Goal: Task Accomplishment & Management: Use online tool/utility

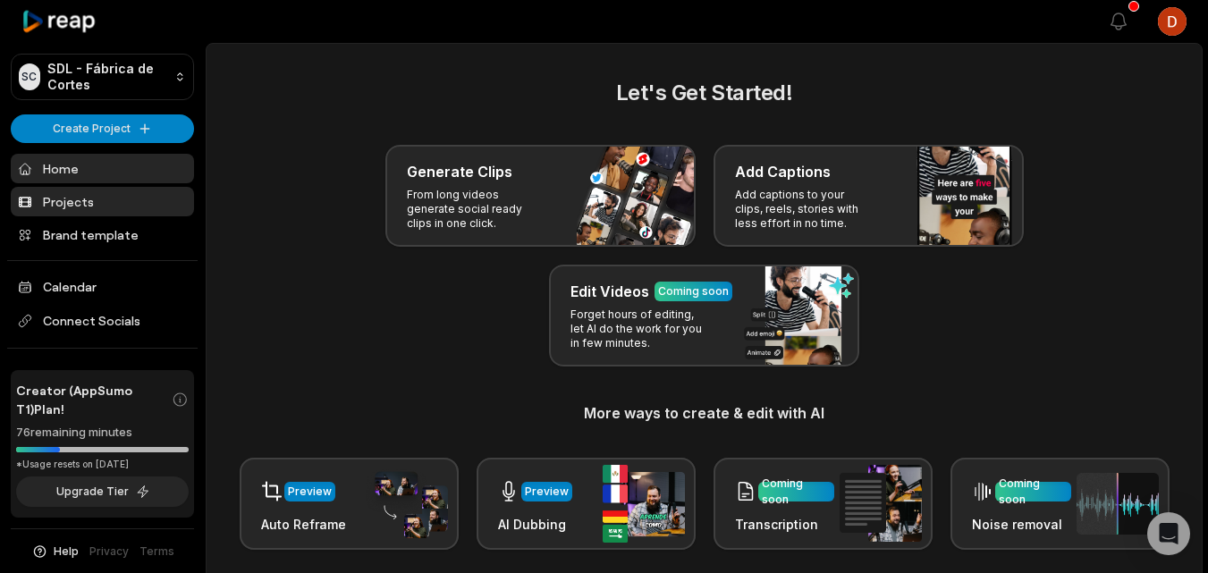
click at [119, 206] on link "Projects" at bounding box center [102, 202] width 183 height 30
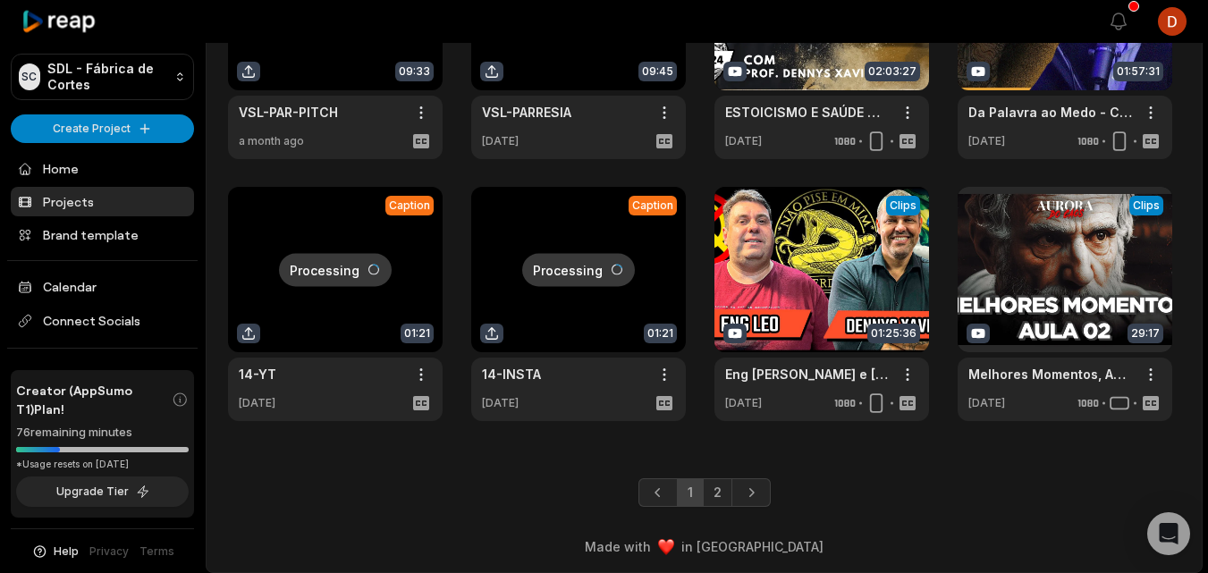
scroll to position [469, 0]
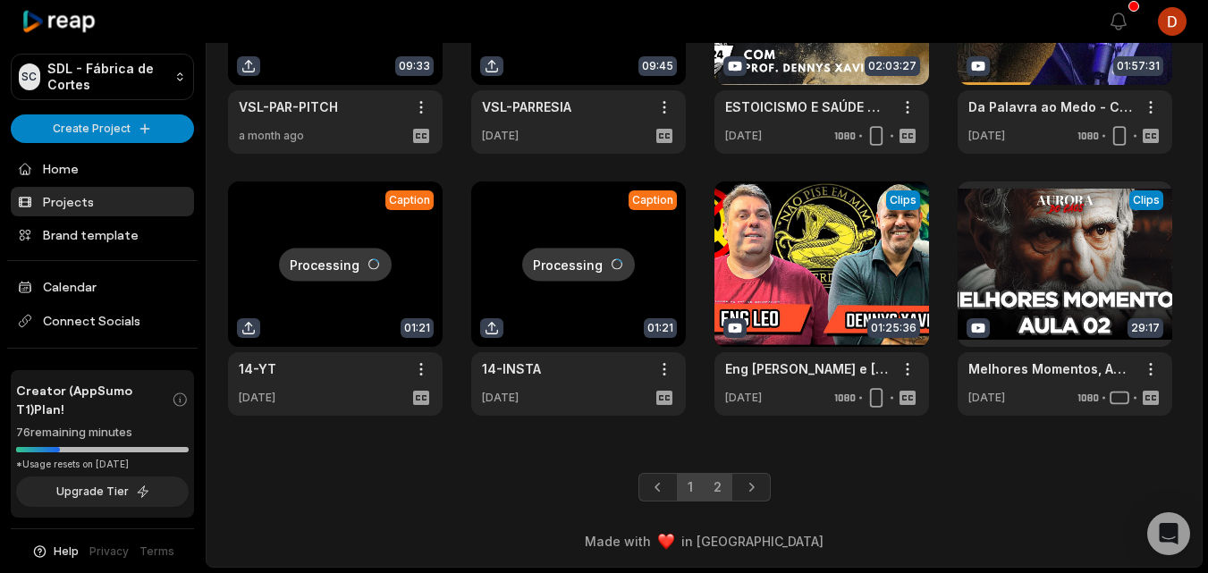
click at [715, 485] on link "2" at bounding box center [718, 487] width 30 height 29
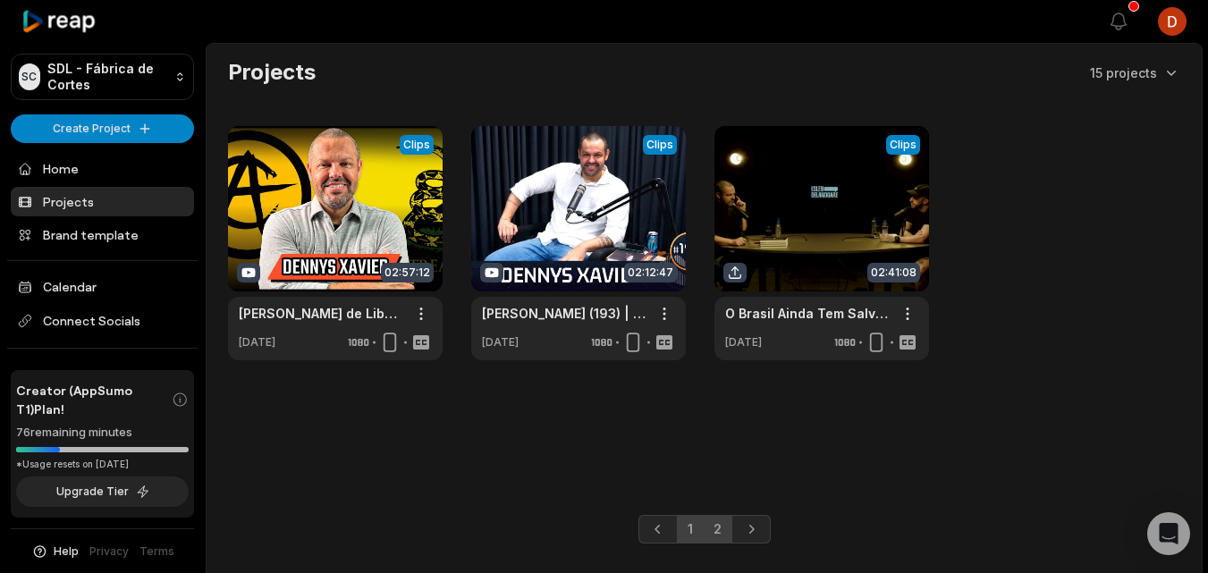
click at [690, 524] on link "1" at bounding box center [690, 529] width 27 height 29
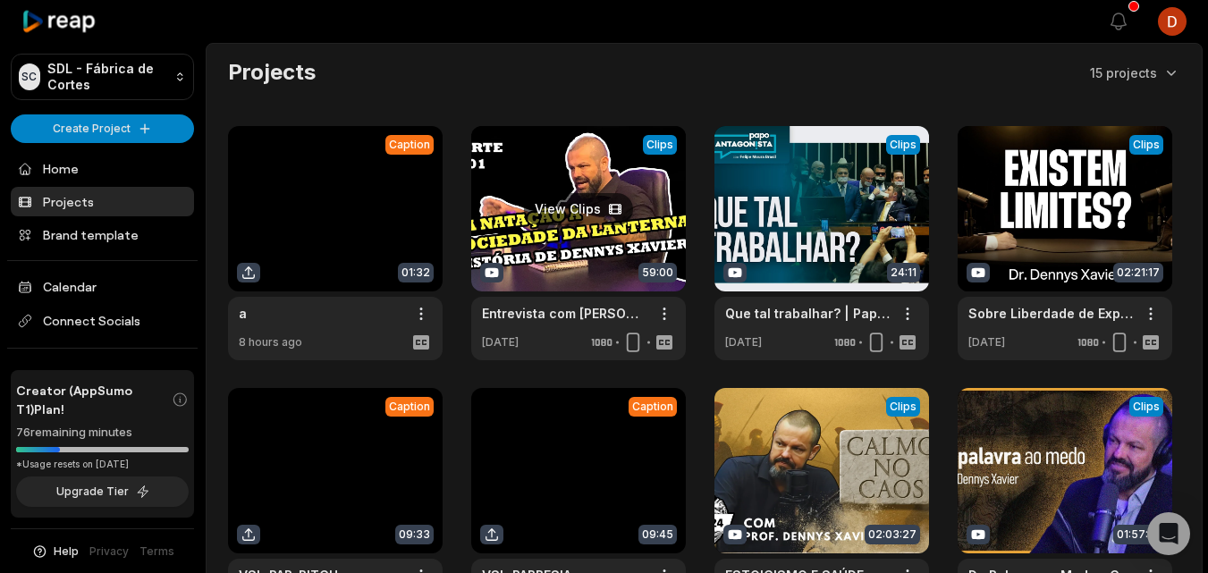
click at [594, 256] on link at bounding box center [578, 243] width 215 height 234
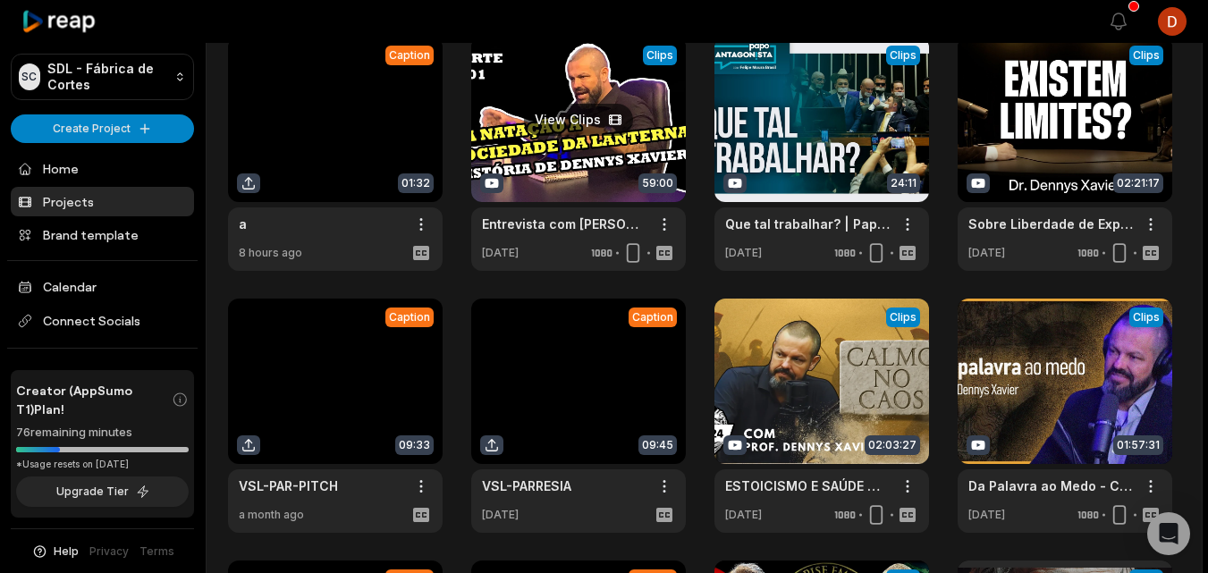
click at [561, 145] on link at bounding box center [578, 154] width 215 height 234
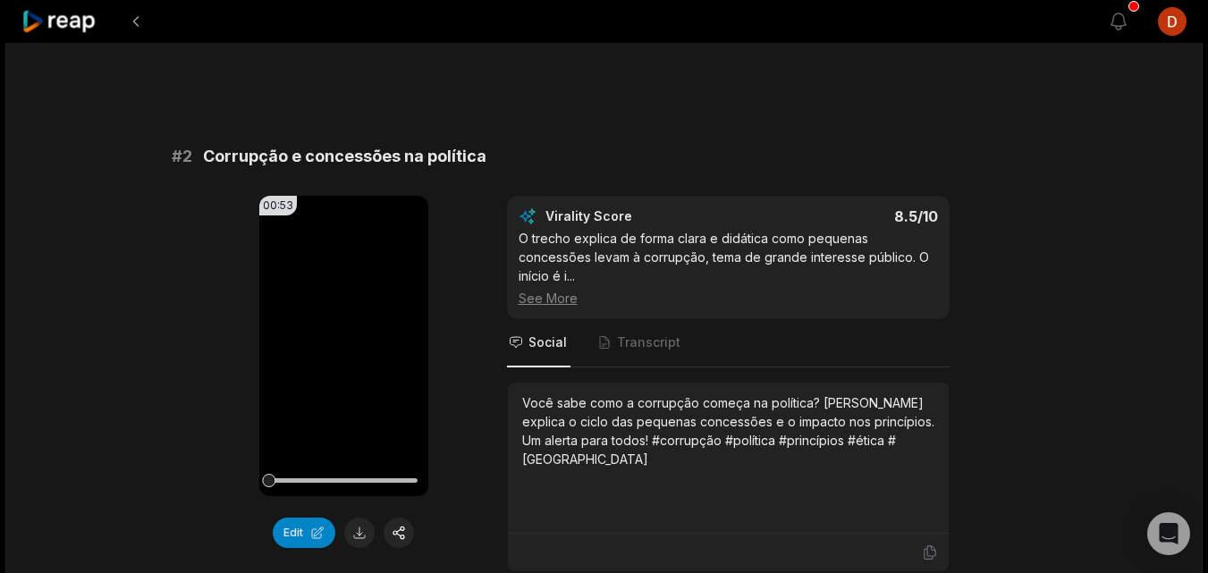
scroll to position [626, 0]
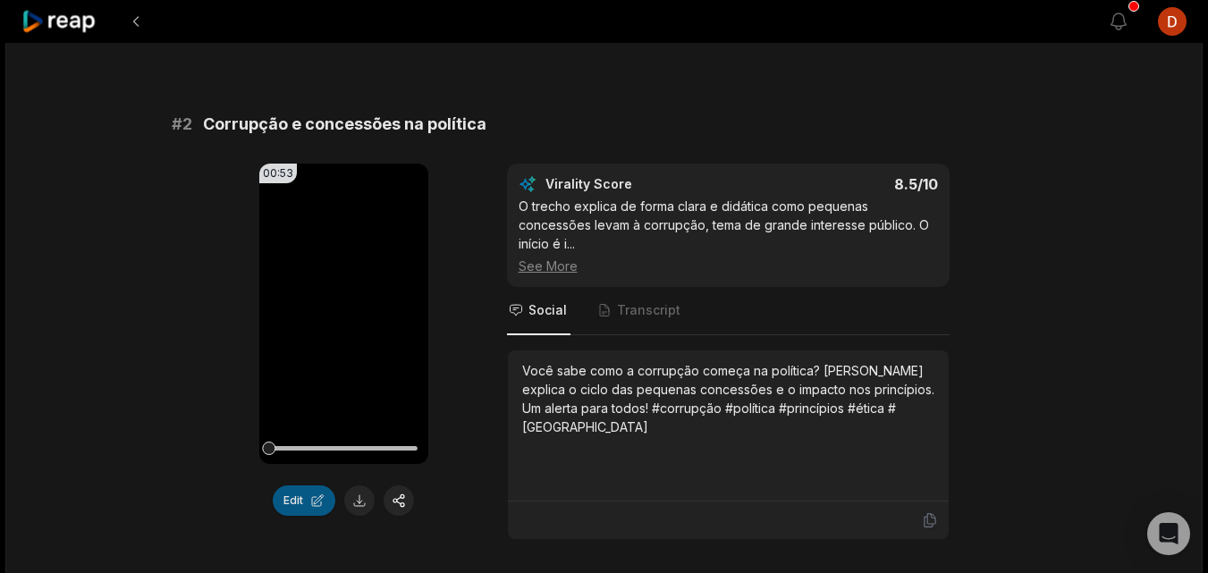
click at [313, 486] on button "Edit" at bounding box center [304, 501] width 63 height 30
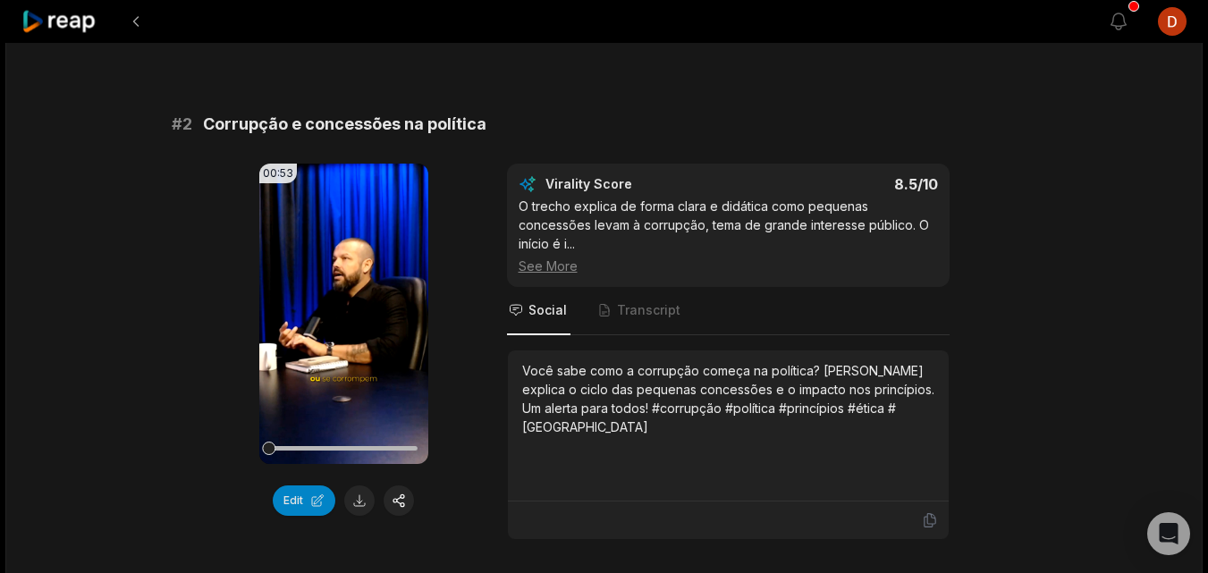
scroll to position [715, 0]
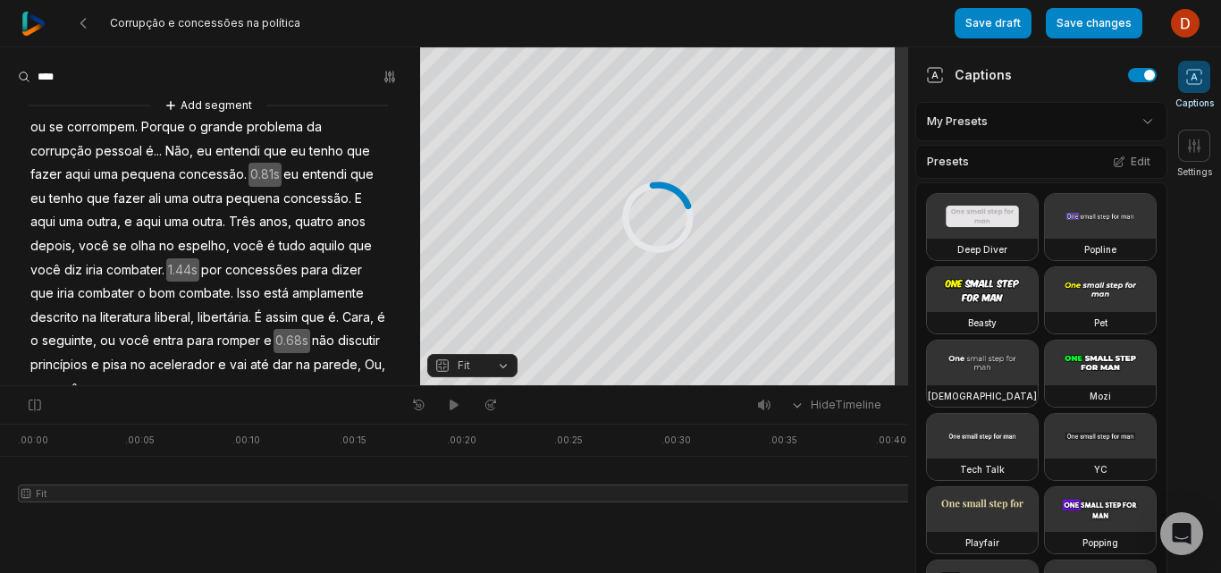
scroll to position [51, 0]
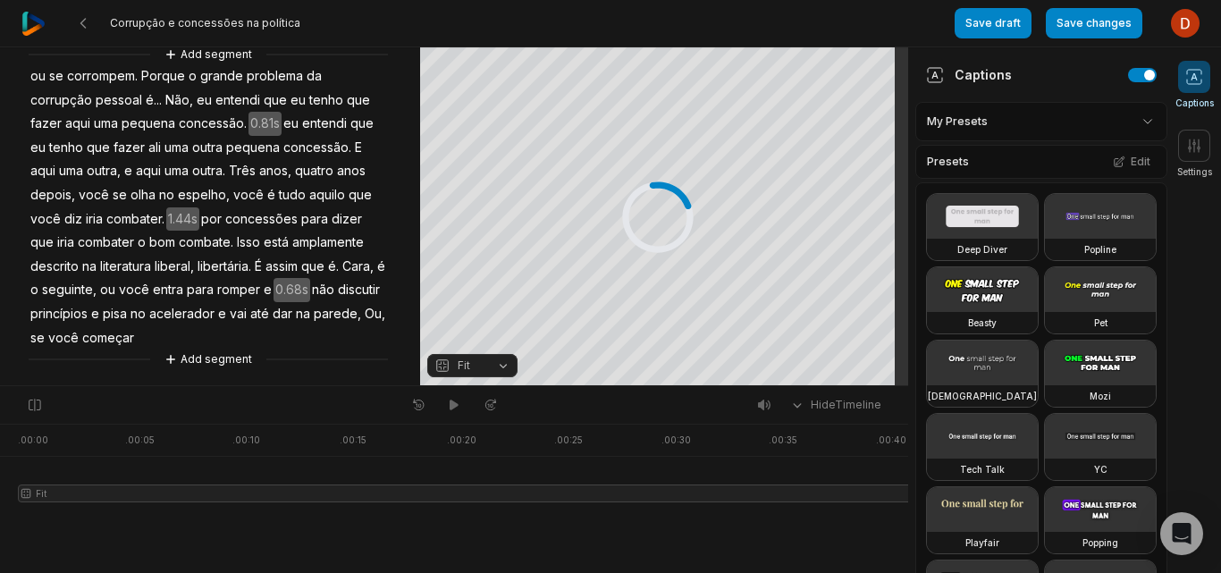
click at [237, 272] on span "libertária." at bounding box center [224, 267] width 57 height 24
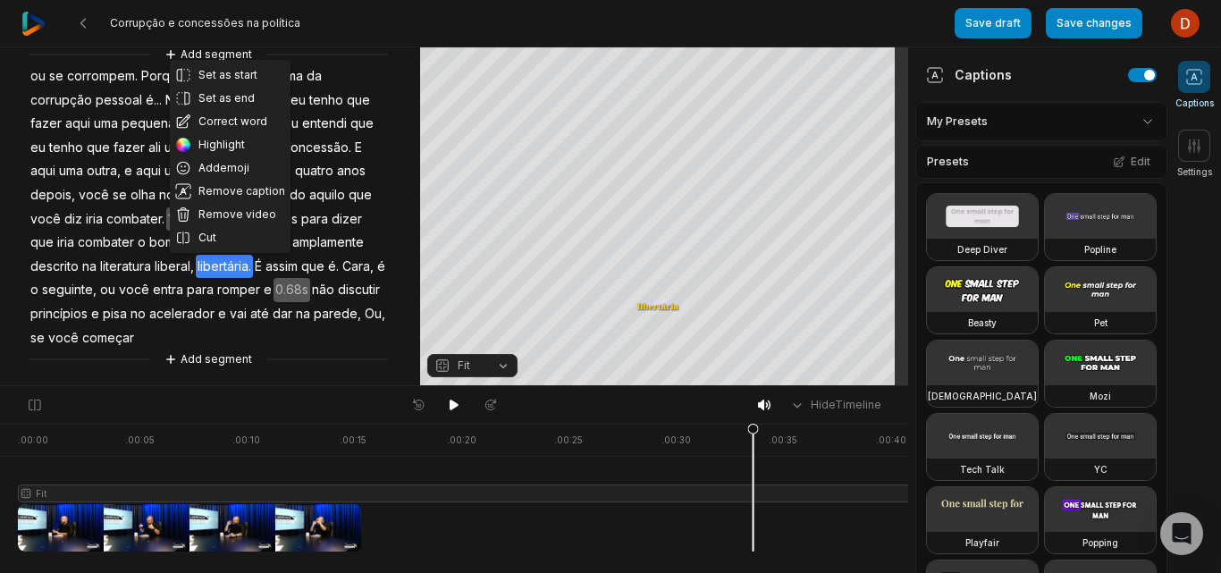
click at [103, 361] on div "Add segment" at bounding box center [208, 360] width 359 height 20
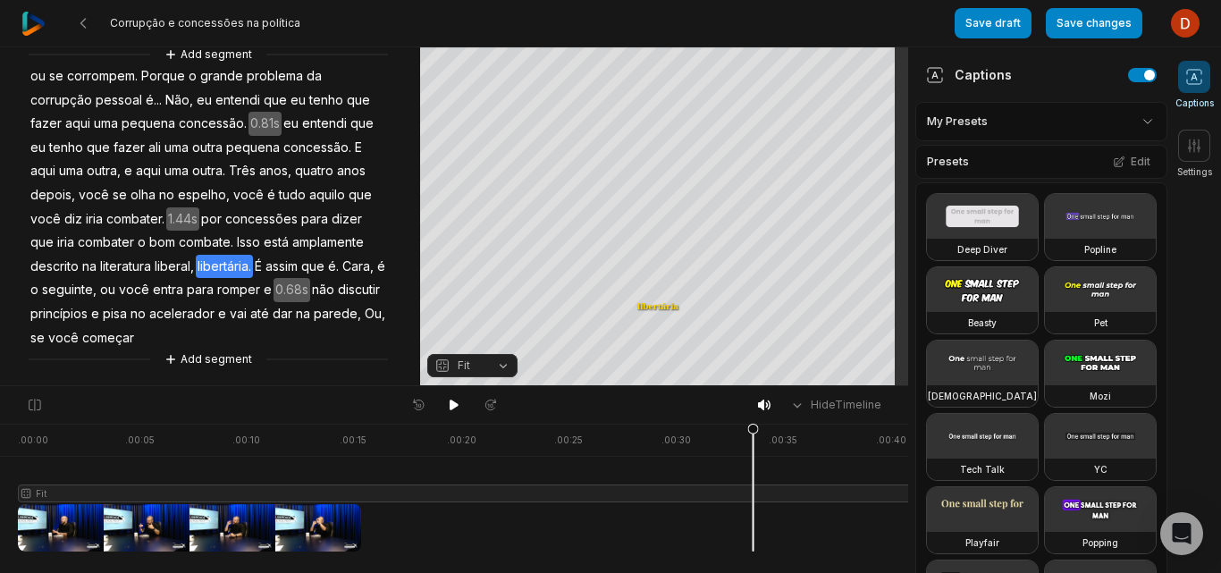
click at [754, 428] on icon at bounding box center [753, 492] width 11 height 136
click at [305, 511] on div at bounding box center [592, 488] width 1148 height 128
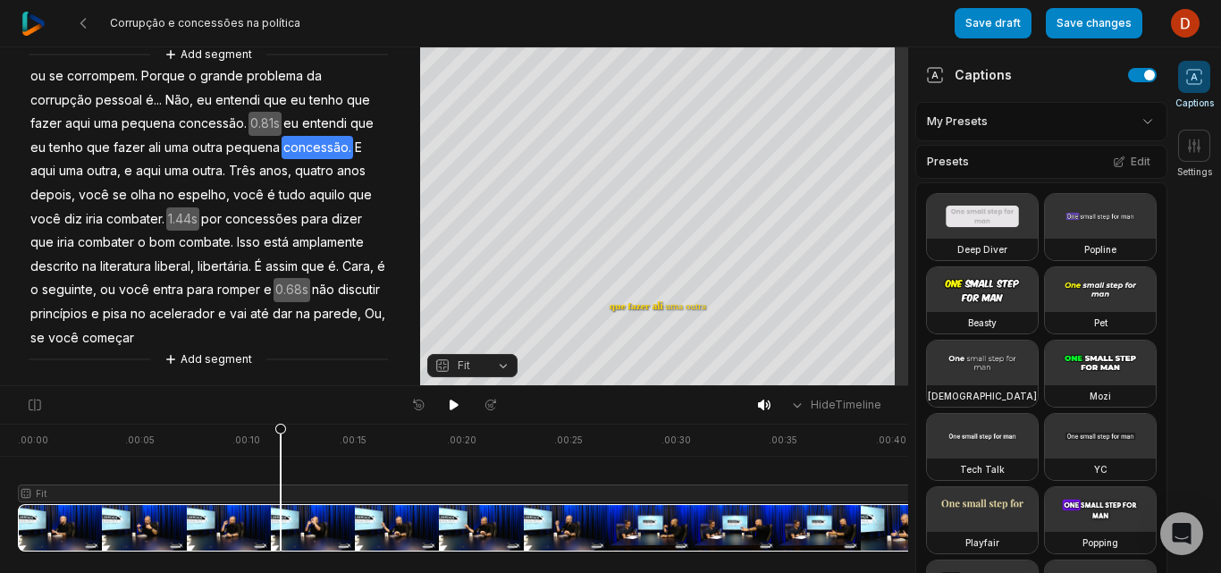
drag, startPoint x: 304, startPoint y: 426, endPoint x: 1086, endPoint y: 233, distance: 804.8
click at [162, 464] on div at bounding box center [592, 488] width 1148 height 128
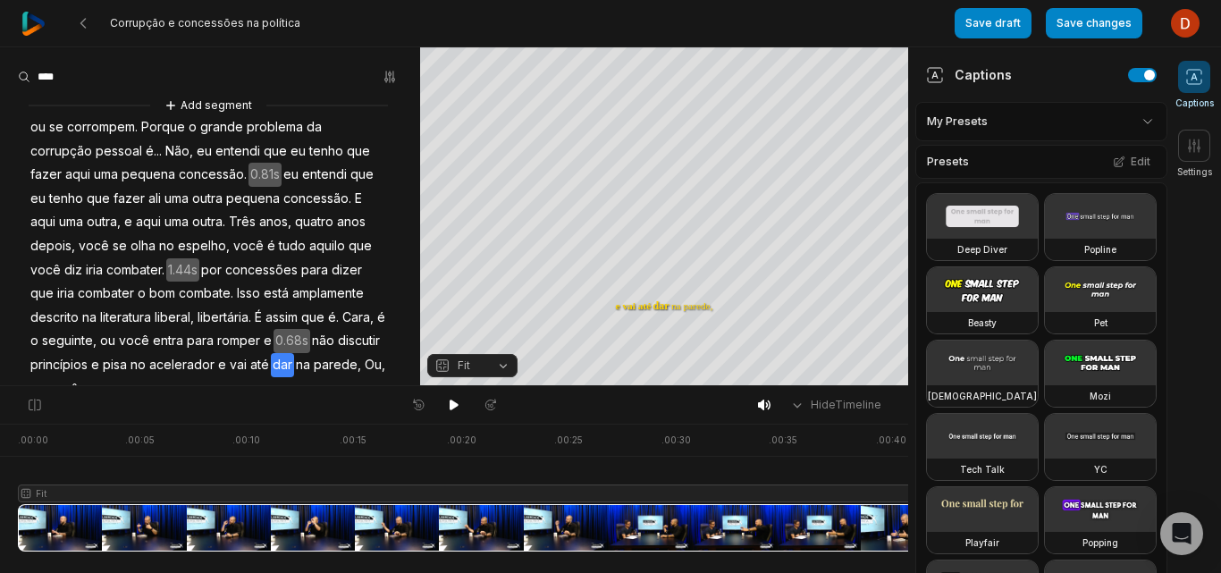
scroll to position [51, 0]
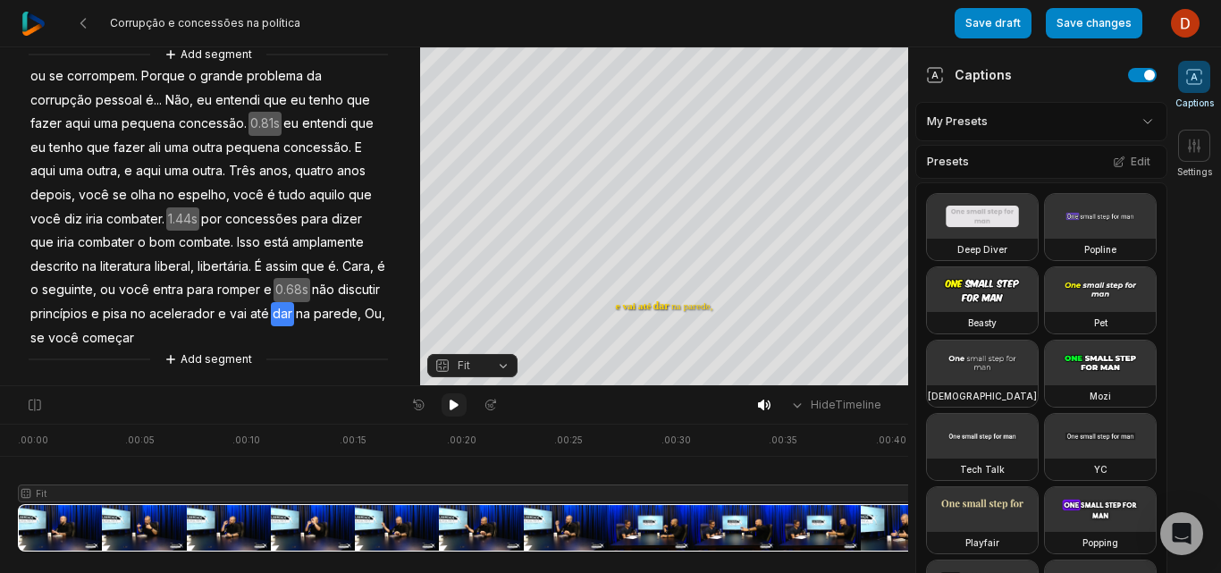
click at [455, 399] on icon at bounding box center [454, 405] width 14 height 14
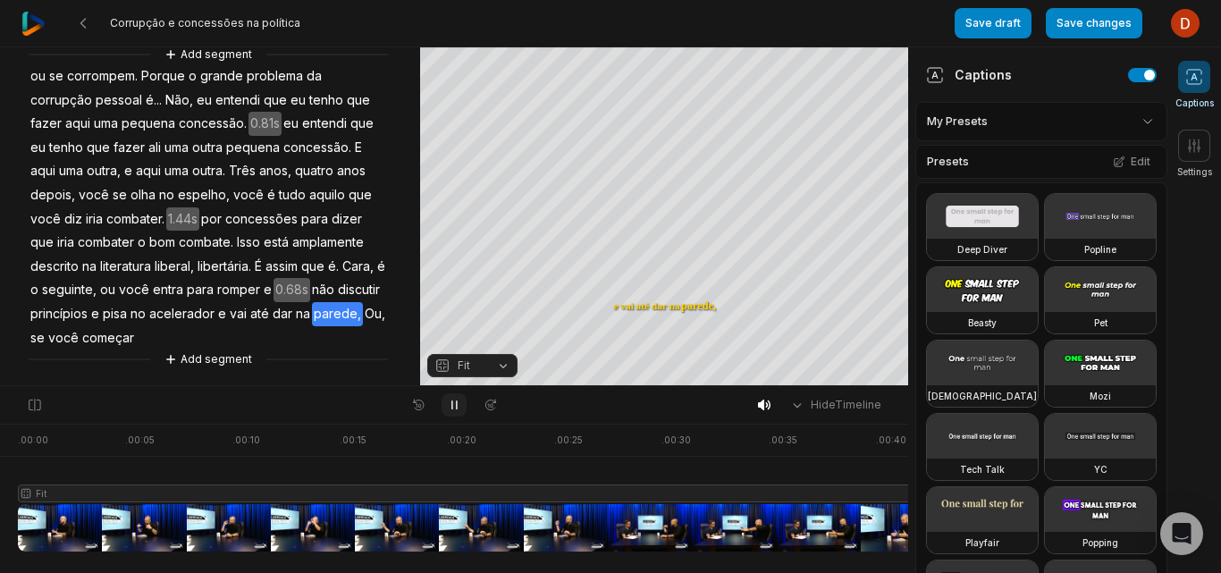
click at [455, 399] on icon at bounding box center [454, 405] width 14 height 14
click at [453, 407] on icon at bounding box center [454, 405] width 9 height 11
click at [452, 405] on icon at bounding box center [454, 405] width 4 height 8
click at [452, 405] on icon at bounding box center [454, 405] width 9 height 11
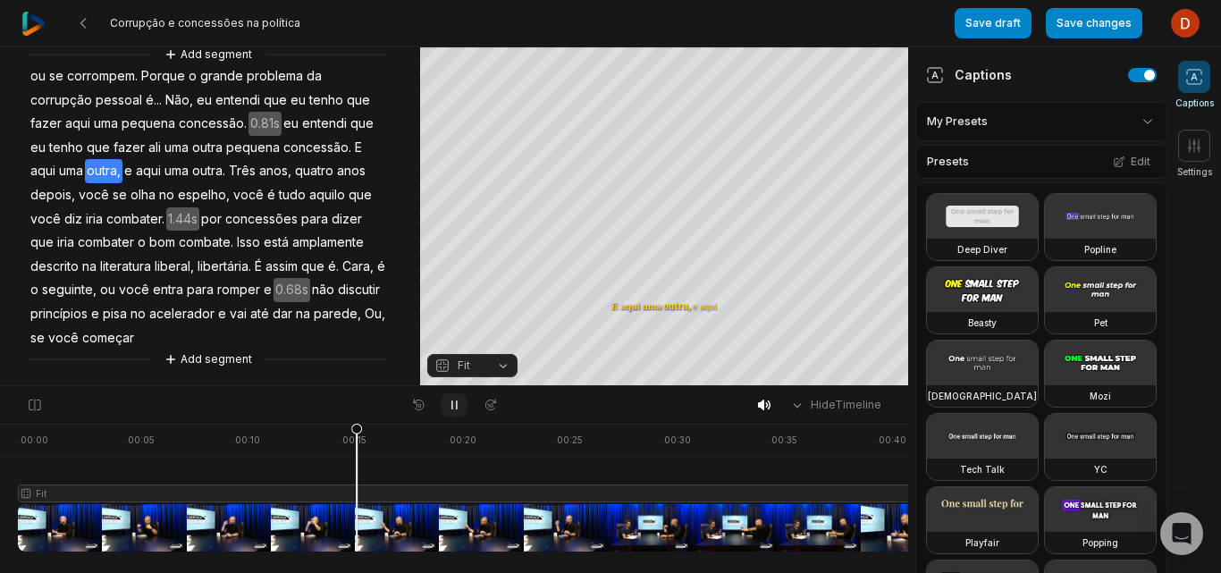
click at [443, 398] on button at bounding box center [454, 404] width 25 height 23
click at [292, 516] on div at bounding box center [592, 488] width 1148 height 128
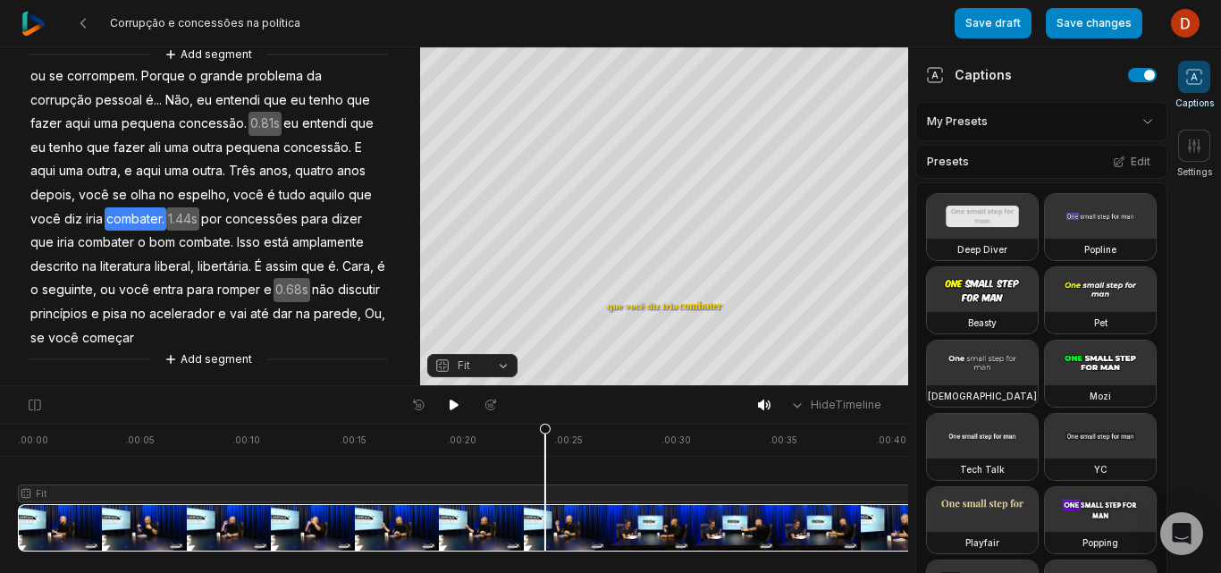
drag, startPoint x: 295, startPoint y: 428, endPoint x: 545, endPoint y: 497, distance: 259.7
click at [545, 497] on icon at bounding box center [545, 492] width 11 height 136
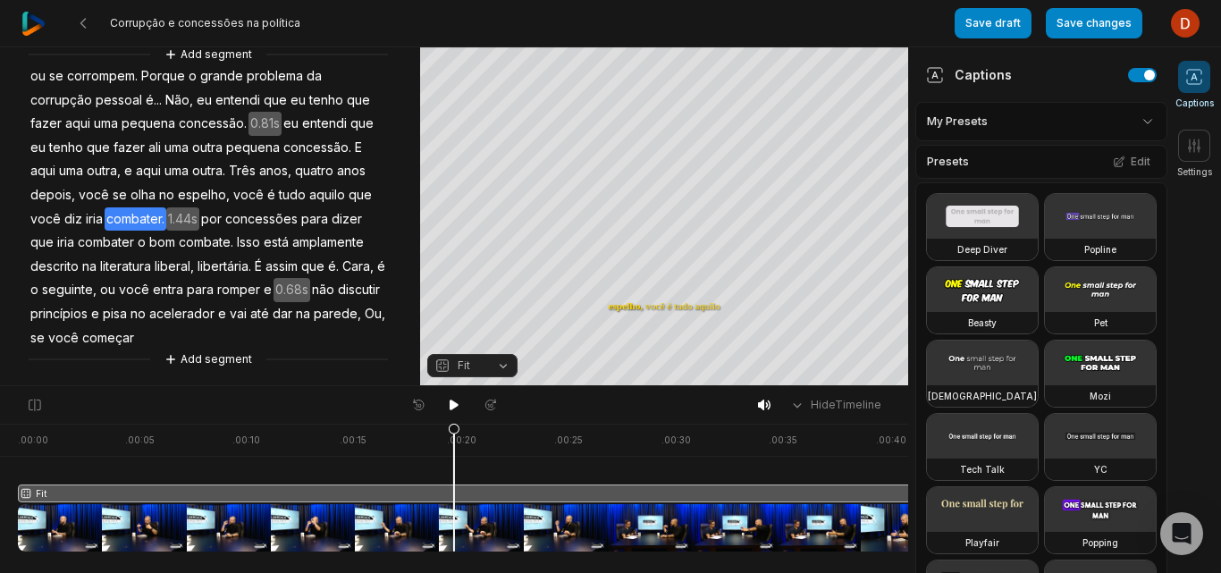
click at [454, 532] on div at bounding box center [592, 488] width 1148 height 128
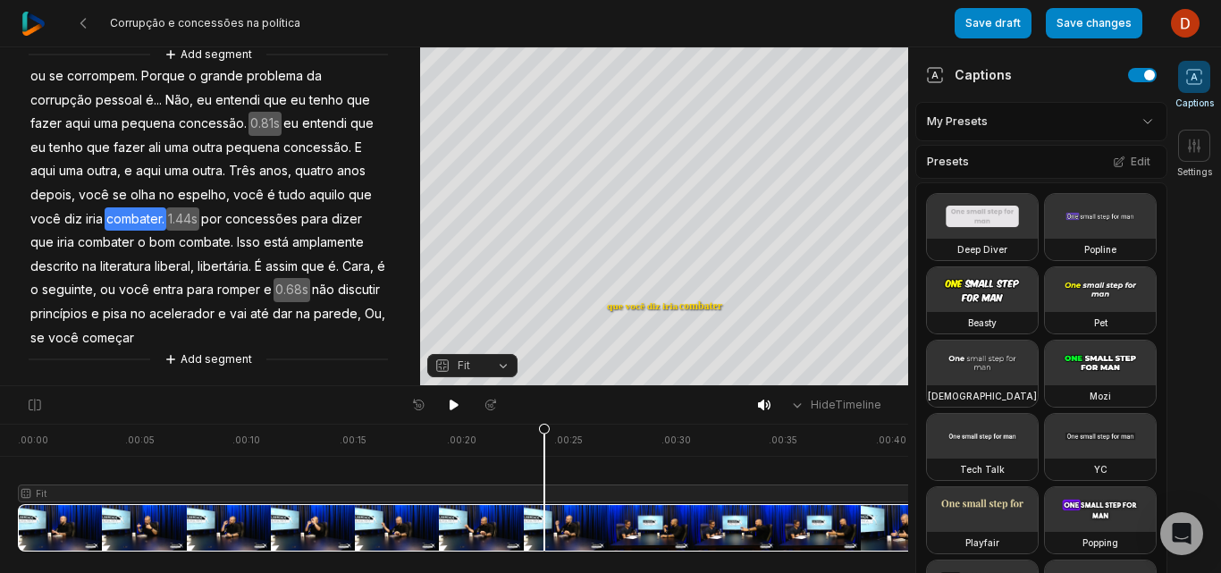
drag, startPoint x: 452, startPoint y: 432, endPoint x: 545, endPoint y: 466, distance: 99.0
click at [545, 466] on icon at bounding box center [544, 492] width 11 height 136
click at [38, 416] on button at bounding box center [34, 405] width 27 height 25
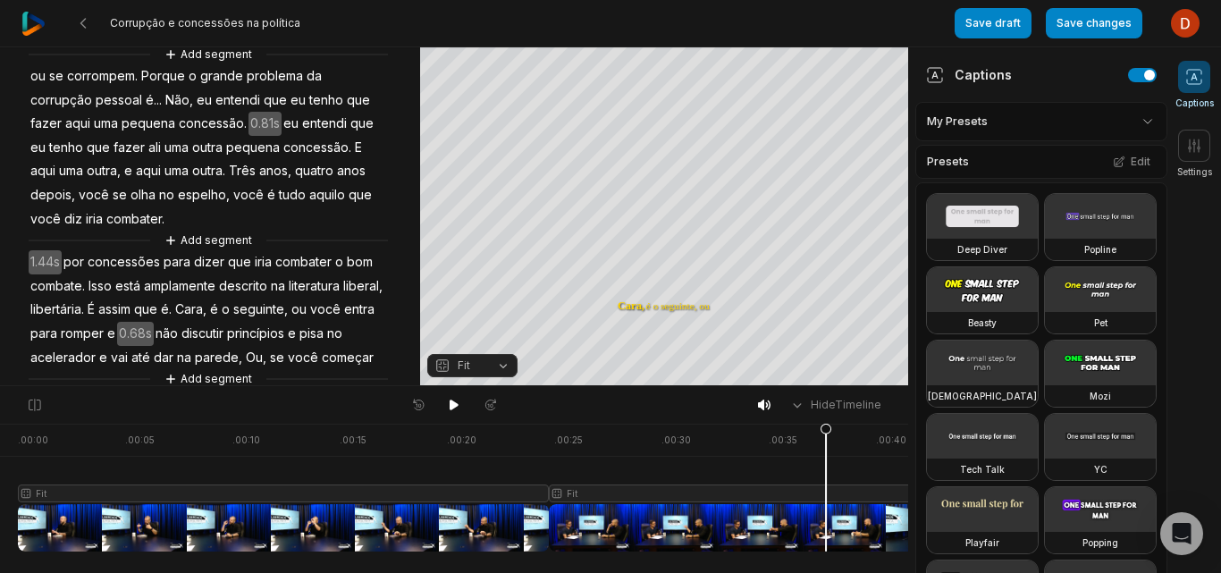
drag, startPoint x: 558, startPoint y: 521, endPoint x: 837, endPoint y: 563, distance: 282.1
click at [846, 565] on div ". 00:00 . 00:05 . 00:10 . 00:15 . 00:20 . 00:25 . 00:30 . 00:35 . 00:40 . 00:45…" at bounding box center [454, 498] width 909 height 149
drag, startPoint x: 759, startPoint y: 533, endPoint x: 901, endPoint y: 552, distance: 143.4
click at [901, 552] on div ". 00:00 . 00:05 . 00:10 . 00:15 . 00:20 . 00:25 . 00:30 . 00:35 . 00:40 . 00:45…" at bounding box center [454, 498] width 909 height 149
click at [841, 534] on div at bounding box center [592, 488] width 1148 height 128
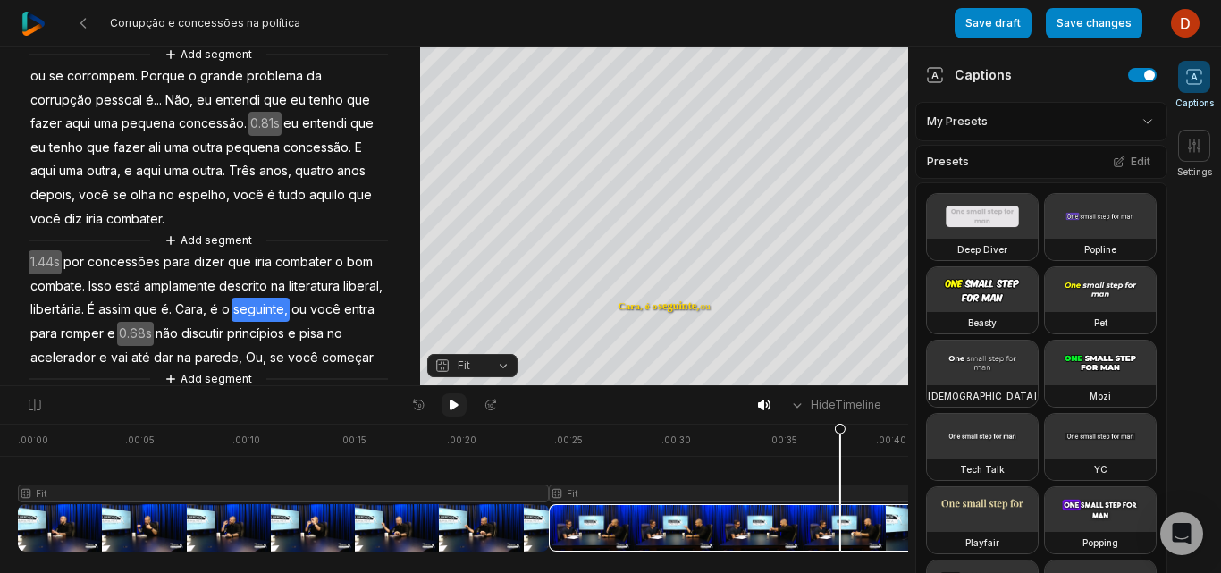
click at [448, 402] on icon at bounding box center [454, 405] width 14 height 14
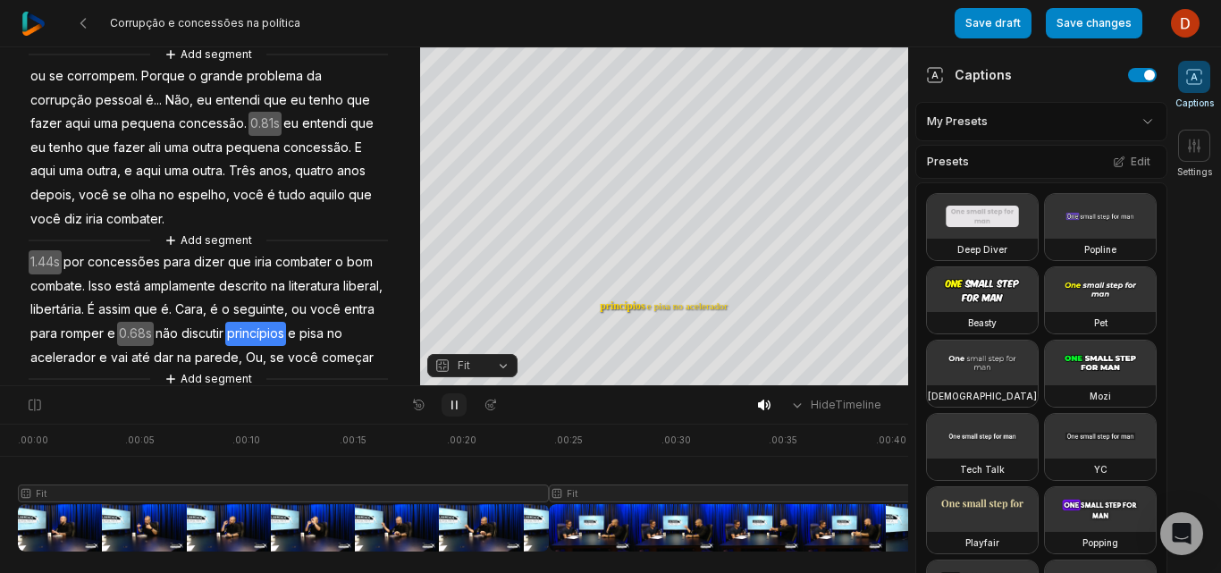
click at [449, 408] on icon at bounding box center [454, 405] width 14 height 14
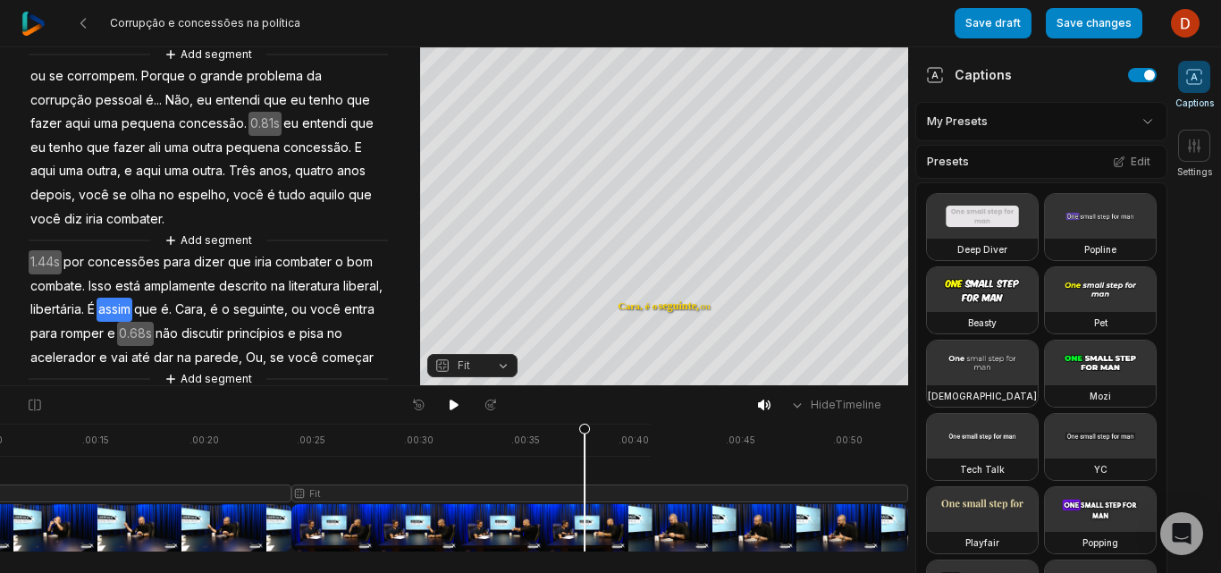
click at [585, 498] on div at bounding box center [334, 488] width 1148 height 128
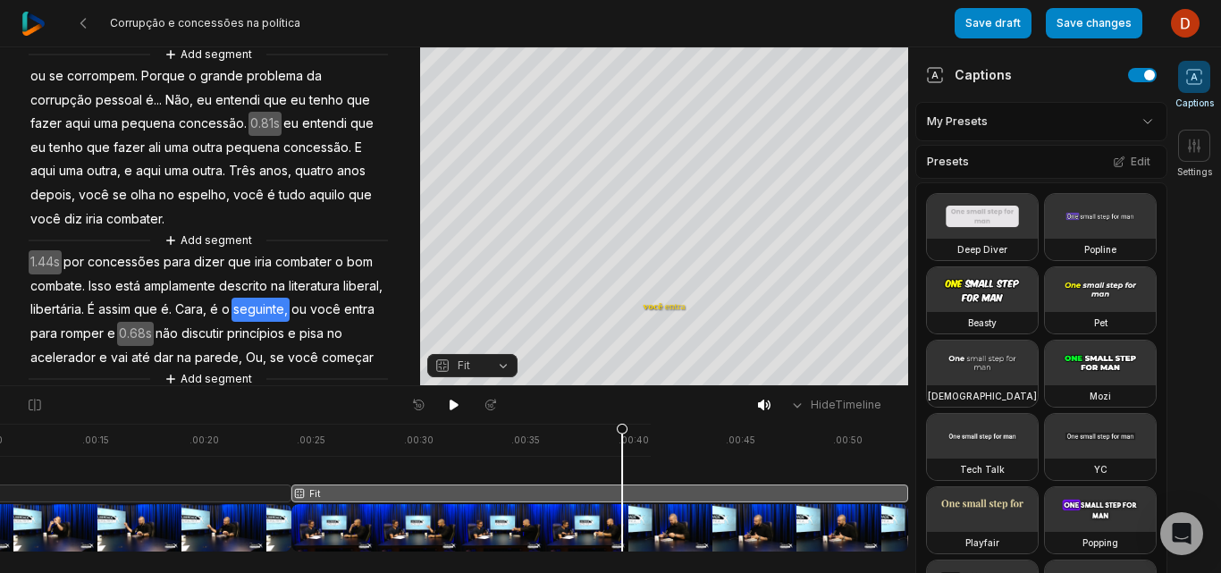
click at [622, 492] on div at bounding box center [334, 488] width 1148 height 128
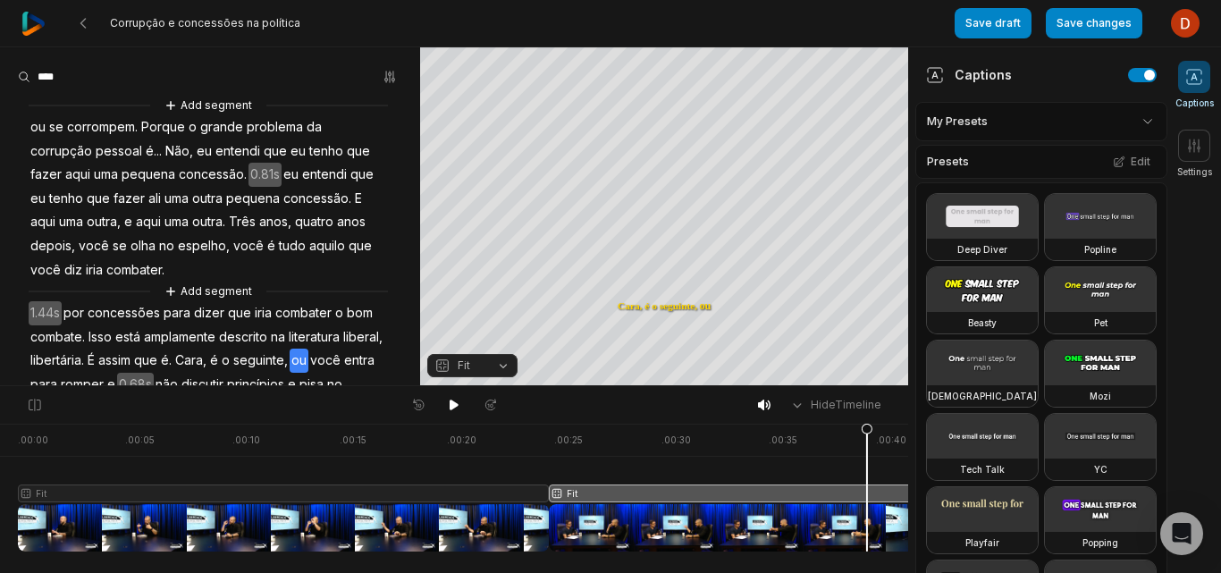
scroll to position [51, 0]
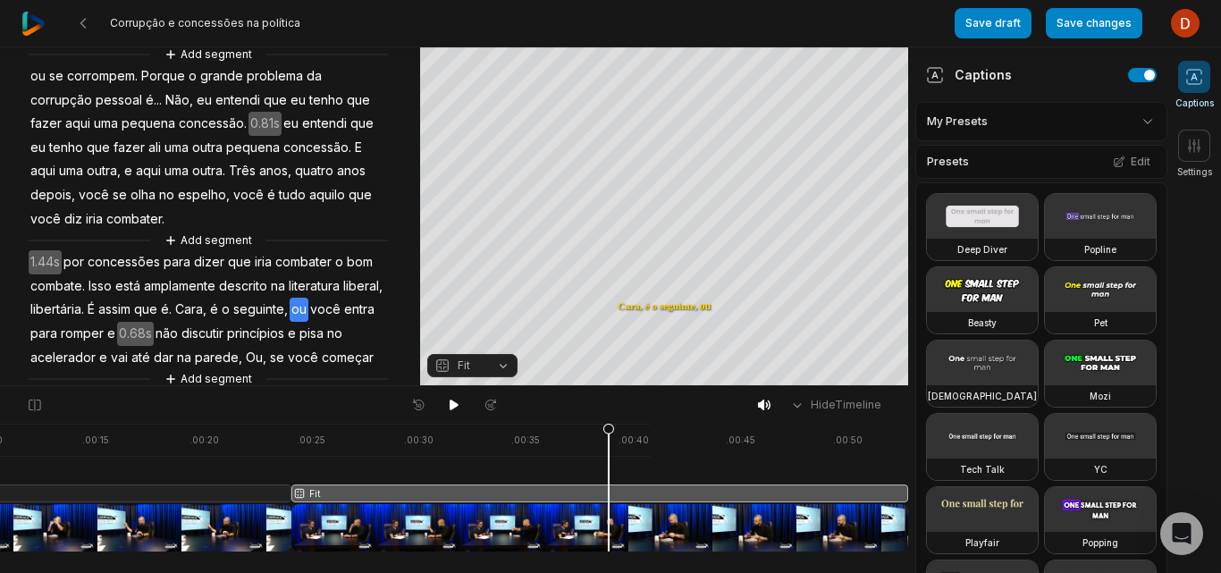
click at [609, 452] on icon at bounding box center [609, 492] width 11 height 136
click at [32, 412] on button at bounding box center [34, 405] width 27 height 25
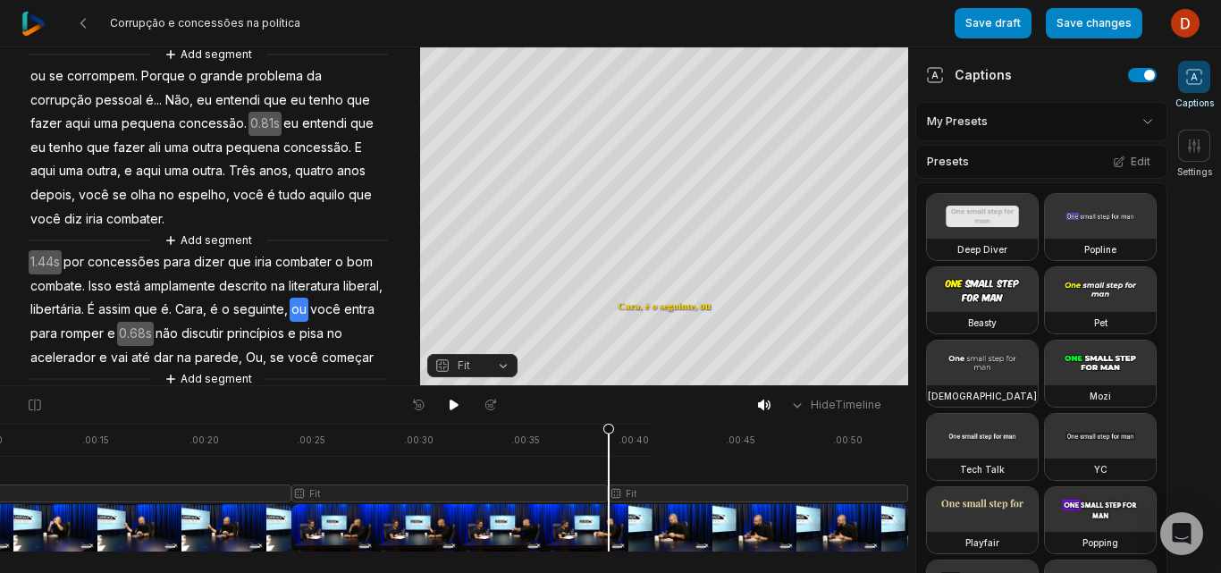
click at [440, 504] on div at bounding box center [334, 488] width 1148 height 128
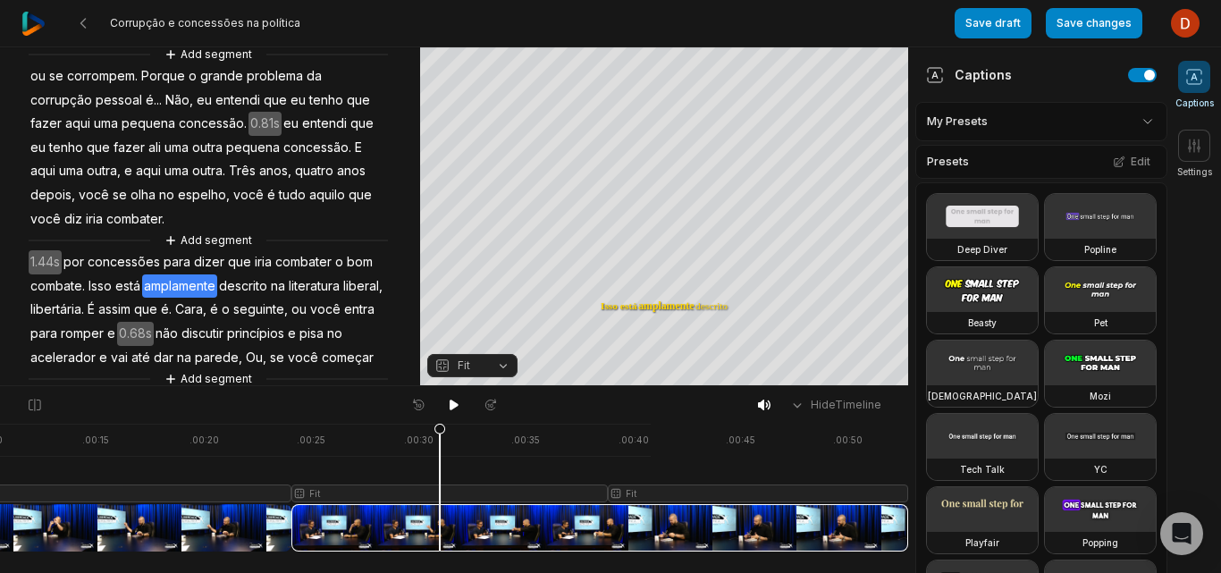
click at [413, 517] on div at bounding box center [334, 488] width 1148 height 128
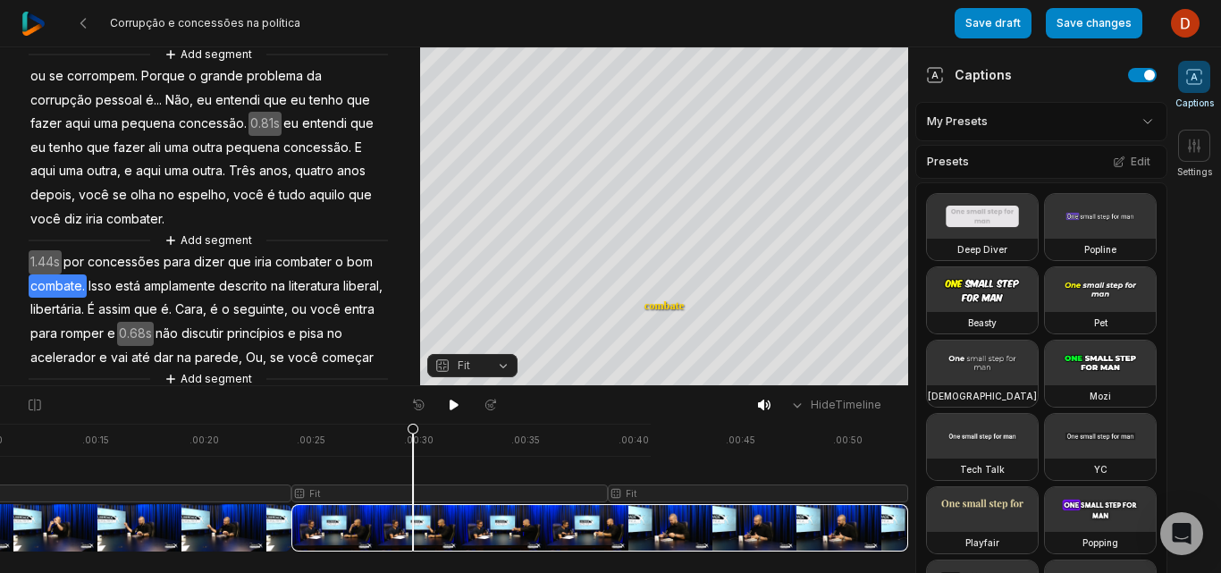
click at [324, 490] on div at bounding box center [334, 488] width 1148 height 128
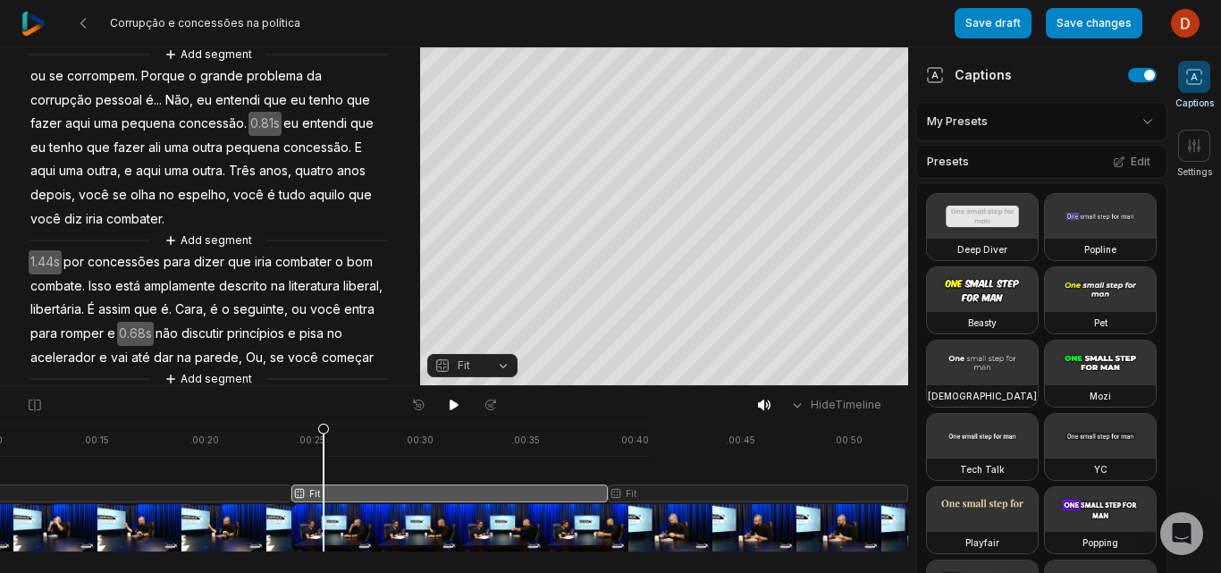
click at [464, 368] on span "Fit" at bounding box center [464, 366] width 13 height 16
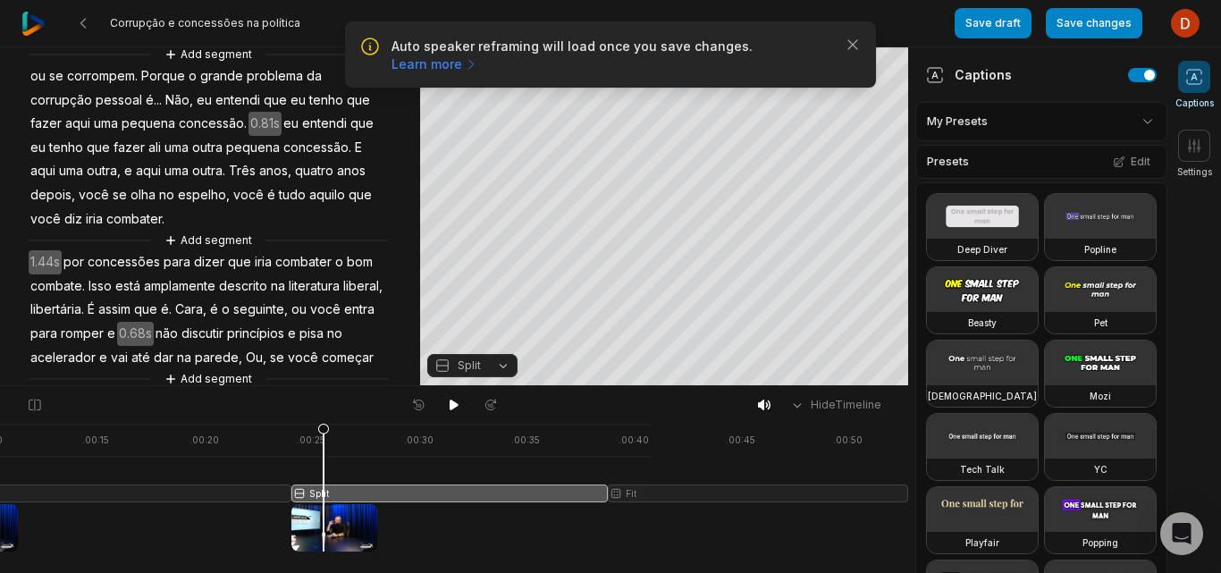
click at [465, 367] on span "Split" at bounding box center [469, 366] width 23 height 16
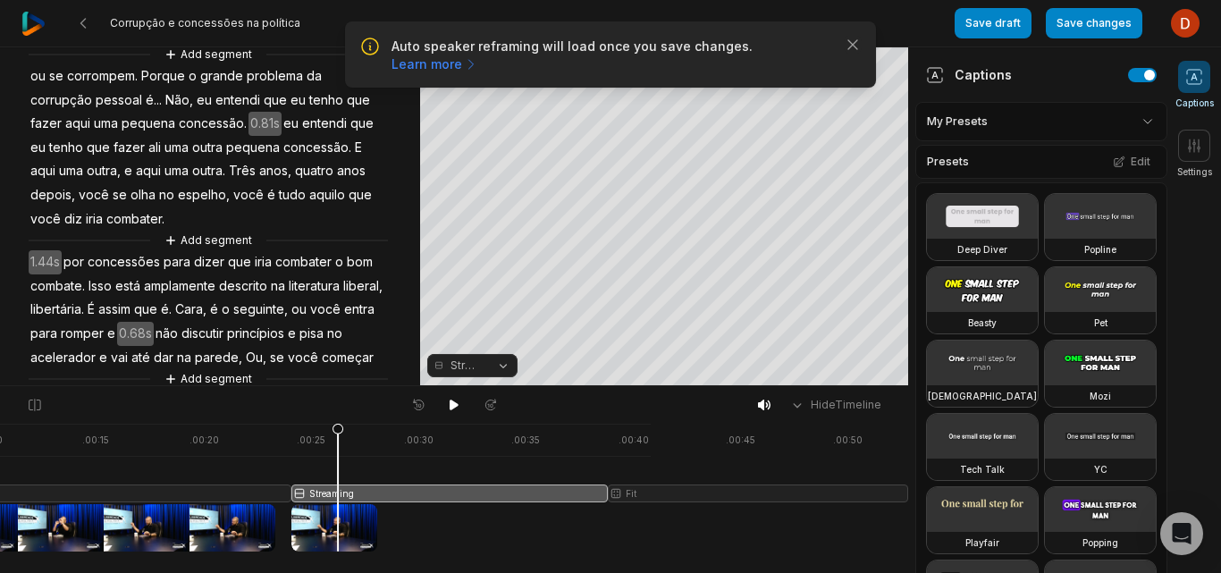
drag, startPoint x: 325, startPoint y: 429, endPoint x: 338, endPoint y: 439, distance: 16.6
click at [338, 439] on icon at bounding box center [338, 492] width 11 height 136
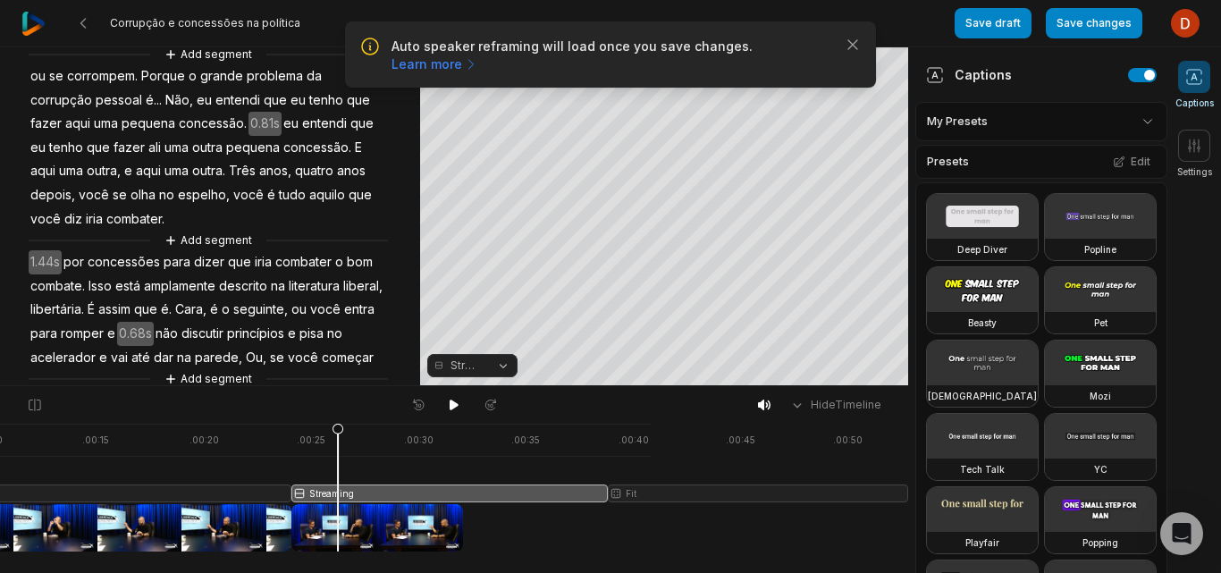
click at [462, 372] on span "Streaming" at bounding box center [466, 366] width 31 height 16
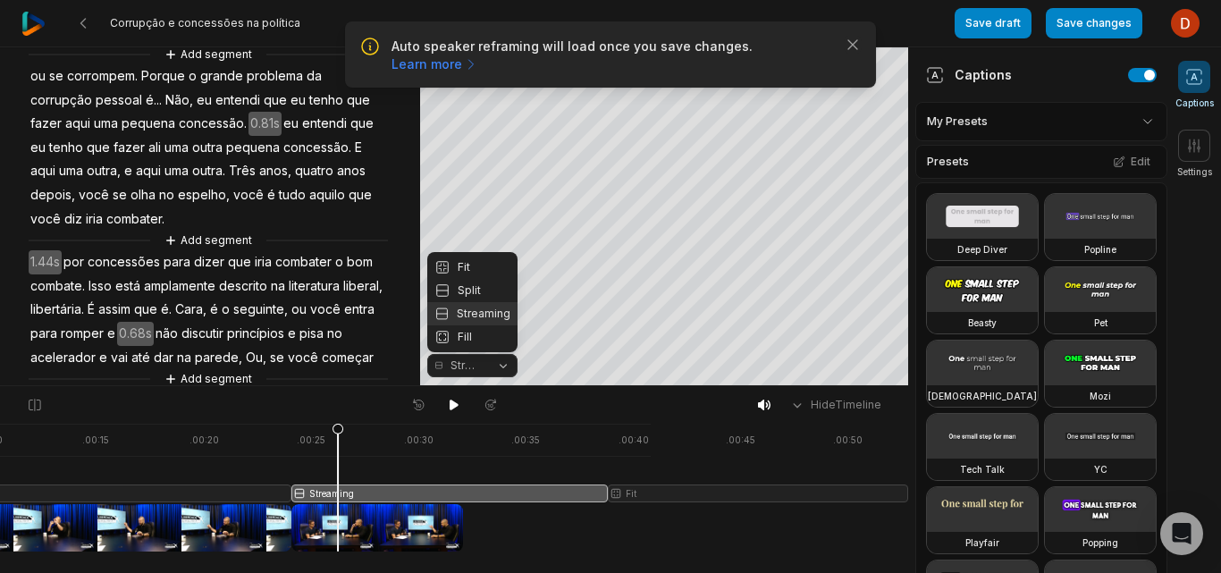
click at [467, 340] on div "Fill" at bounding box center [472, 336] width 90 height 23
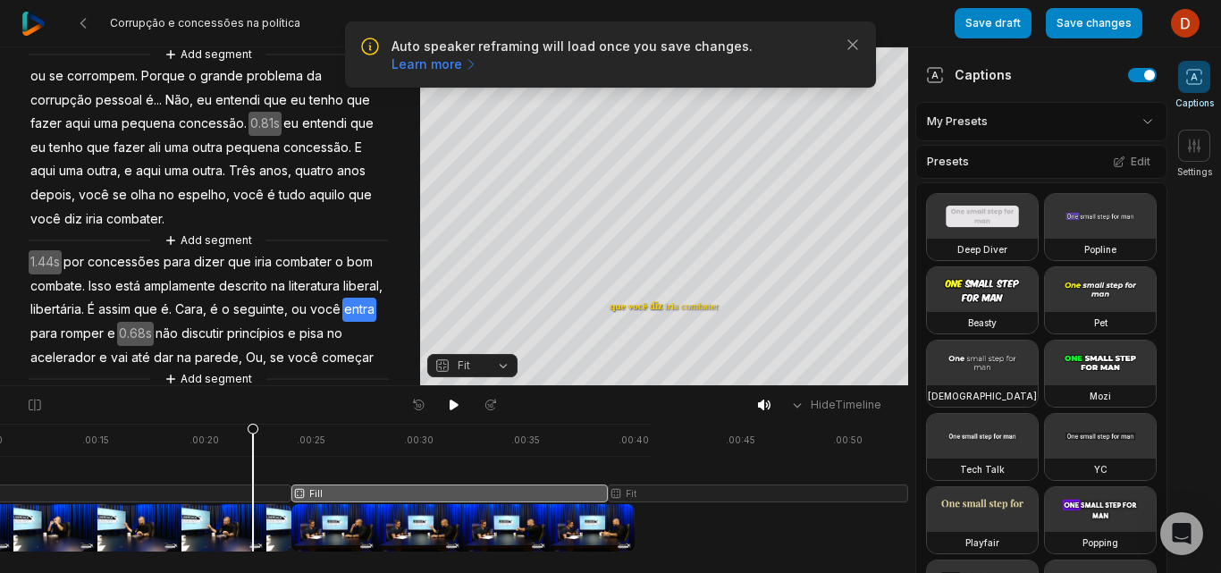
drag, startPoint x: 346, startPoint y: 429, endPoint x: 253, endPoint y: 501, distance: 117.3
click at [253, 501] on icon at bounding box center [253, 487] width 13 height 129
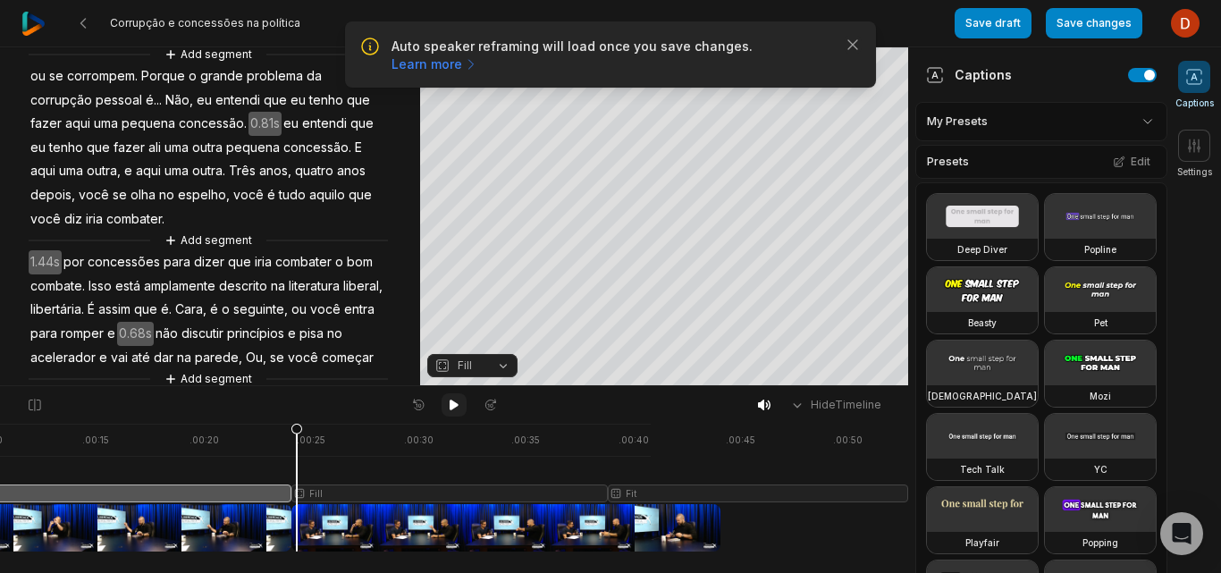
click at [449, 411] on icon at bounding box center [454, 405] width 14 height 14
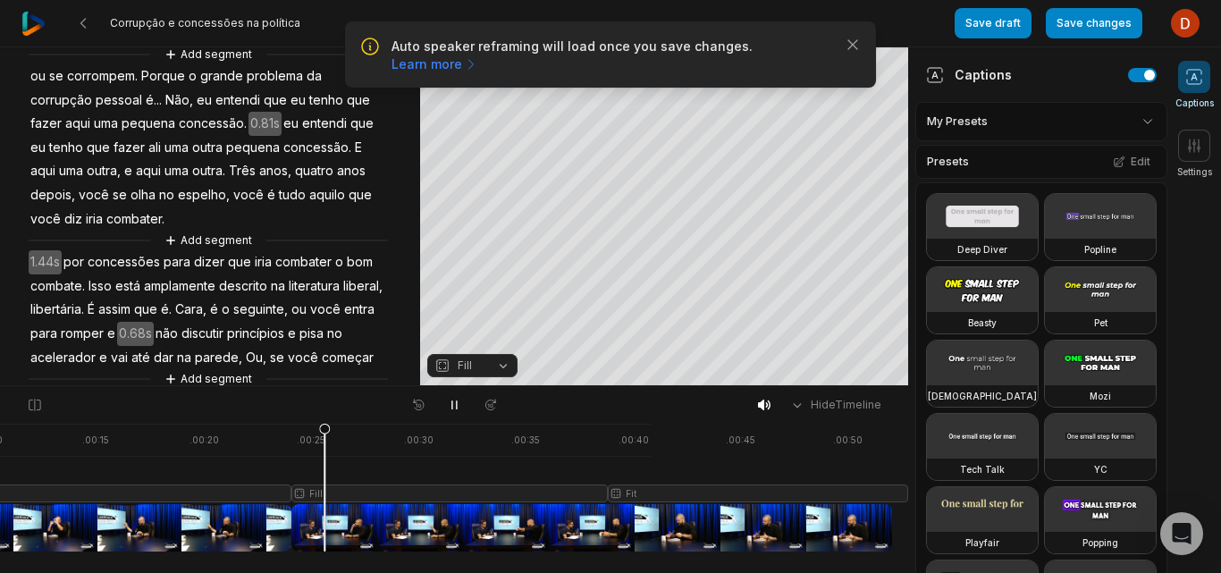
click at [319, 428] on div at bounding box center [334, 488] width 1148 height 128
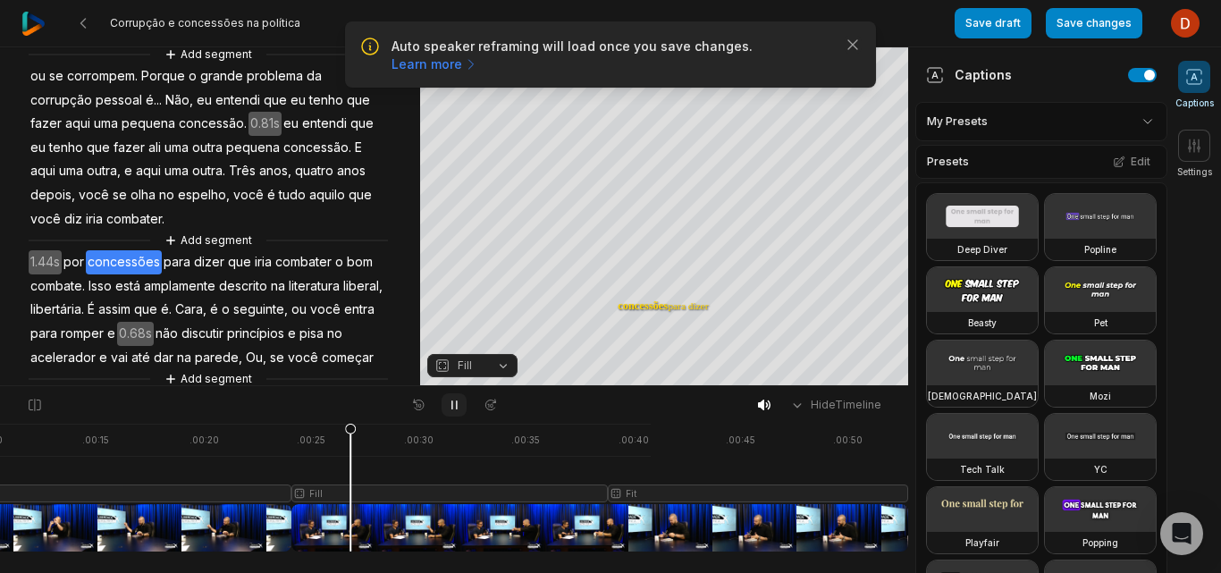
click at [466, 403] on div at bounding box center [454, 404] width 98 height 23
click at [455, 410] on icon at bounding box center [454, 405] width 14 height 14
drag, startPoint x: 366, startPoint y: 430, endPoint x: 112, endPoint y: 517, distance: 268.4
click at [119, 517] on icon at bounding box center [124, 492] width 11 height 136
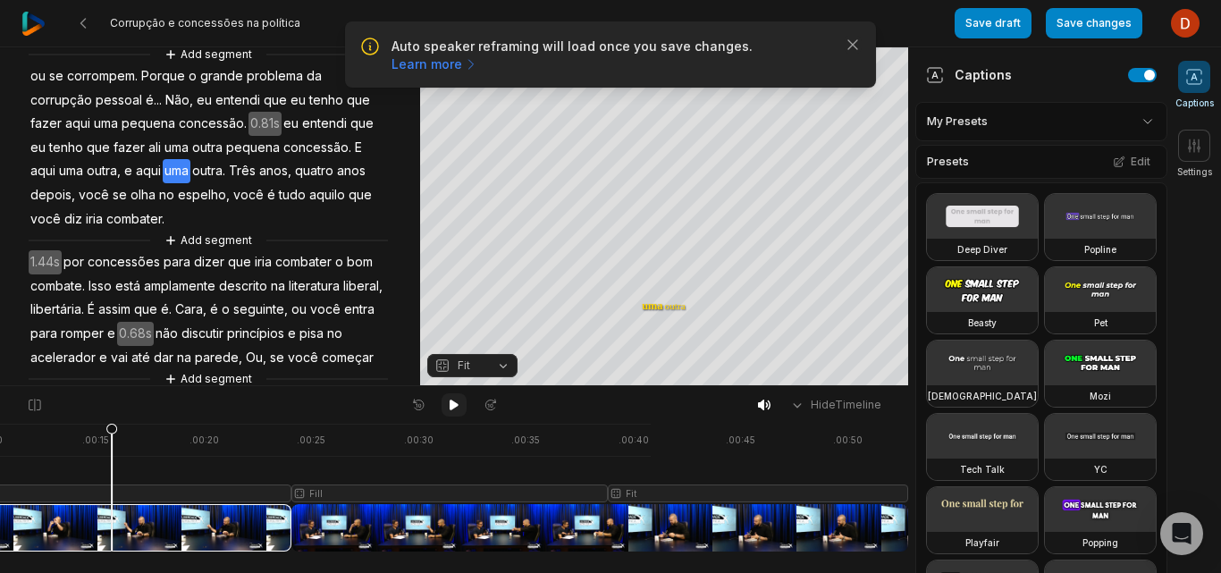
click at [453, 407] on icon at bounding box center [454, 405] width 9 height 11
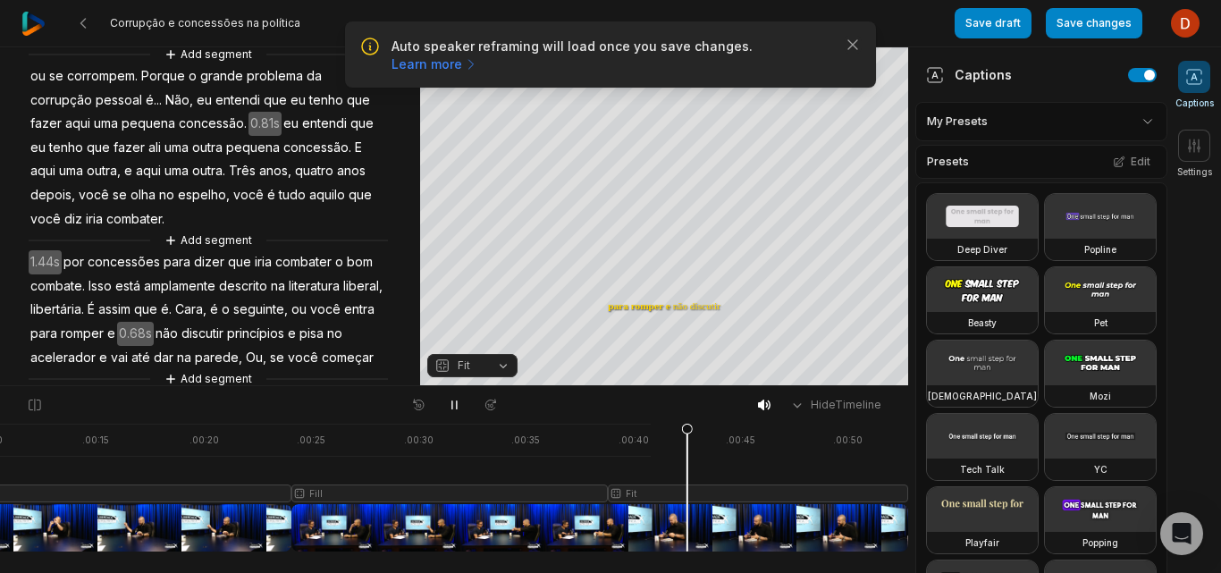
click at [393, 530] on div at bounding box center [334, 488] width 1148 height 128
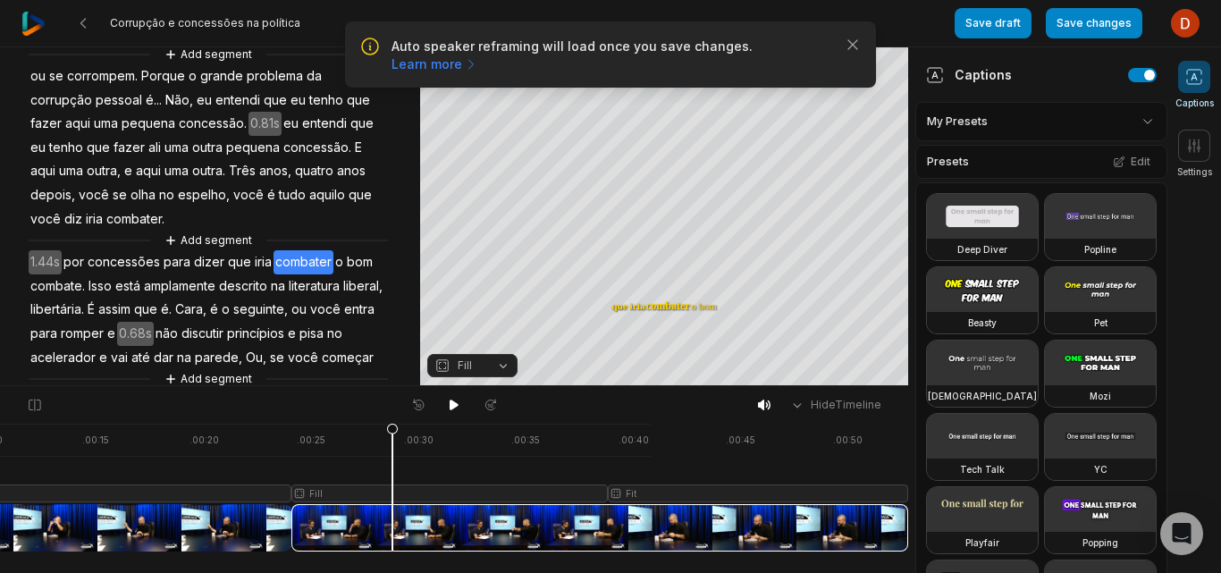
drag, startPoint x: 302, startPoint y: 514, endPoint x: 315, endPoint y: 519, distance: 13.3
click at [315, 519] on div at bounding box center [334, 488] width 1148 height 128
drag, startPoint x: 292, startPoint y: 529, endPoint x: 325, endPoint y: 528, distance: 33.1
click at [325, 528] on div at bounding box center [334, 488] width 1148 height 128
click at [381, 525] on div at bounding box center [334, 488] width 1148 height 128
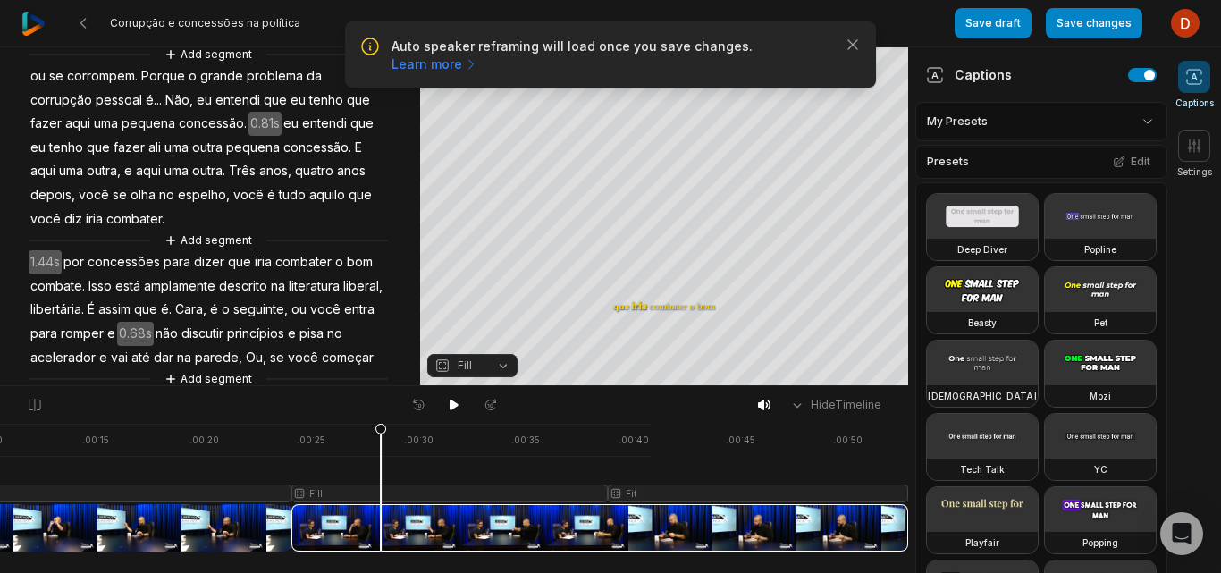
click at [381, 525] on icon at bounding box center [381, 487] width 13 height 129
click at [330, 523] on div at bounding box center [334, 488] width 1148 height 128
click at [330, 523] on icon at bounding box center [330, 487] width 13 height 129
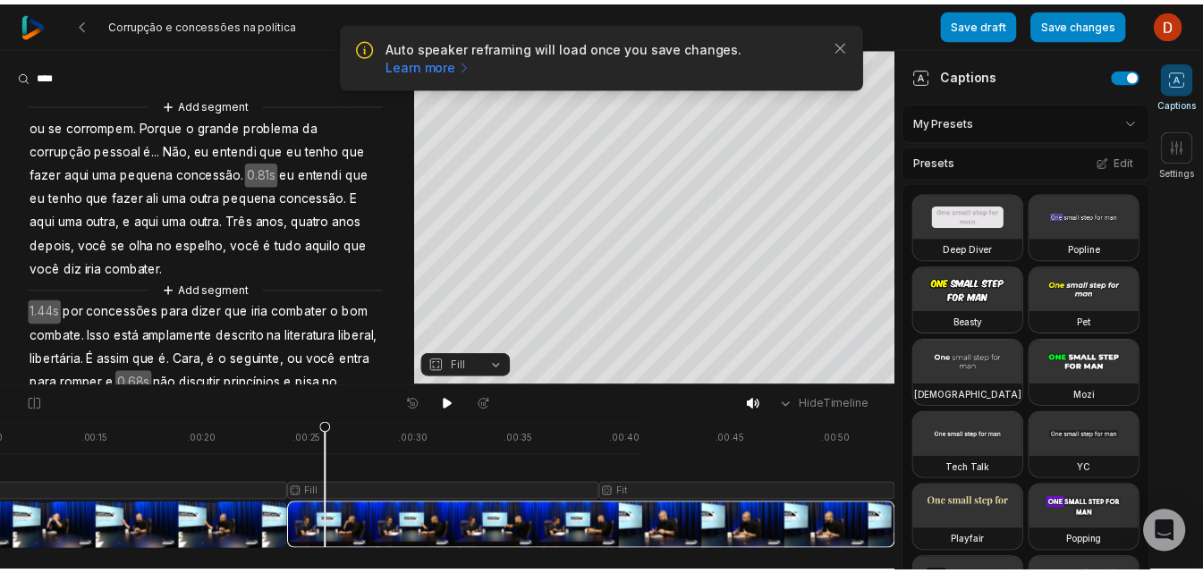
scroll to position [0, 0]
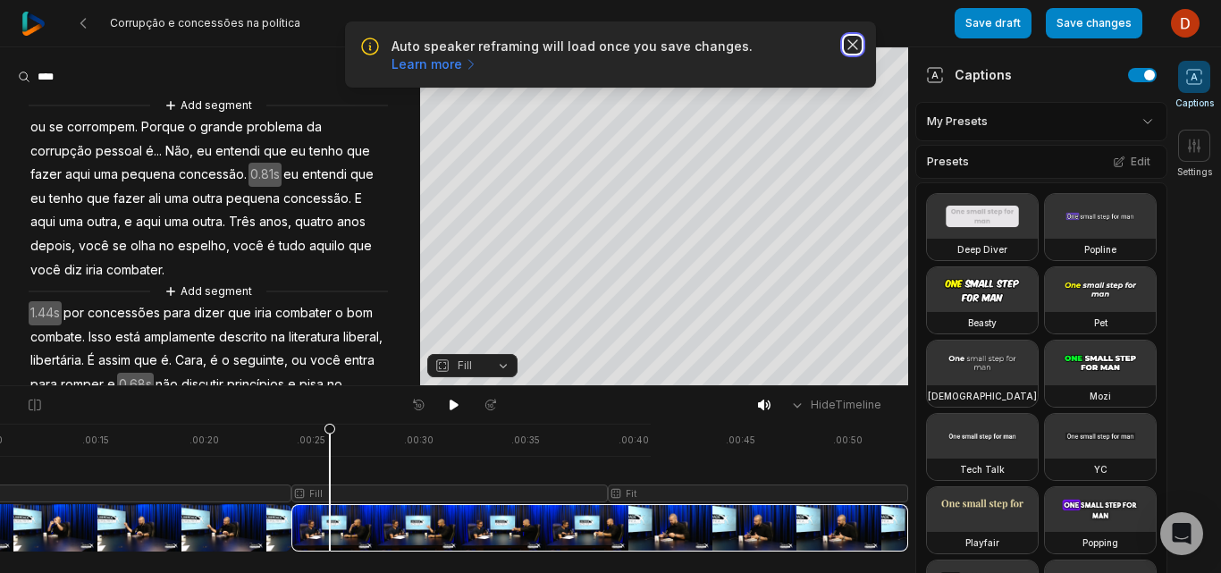
click at [858, 50] on icon "button" at bounding box center [853, 45] width 18 height 18
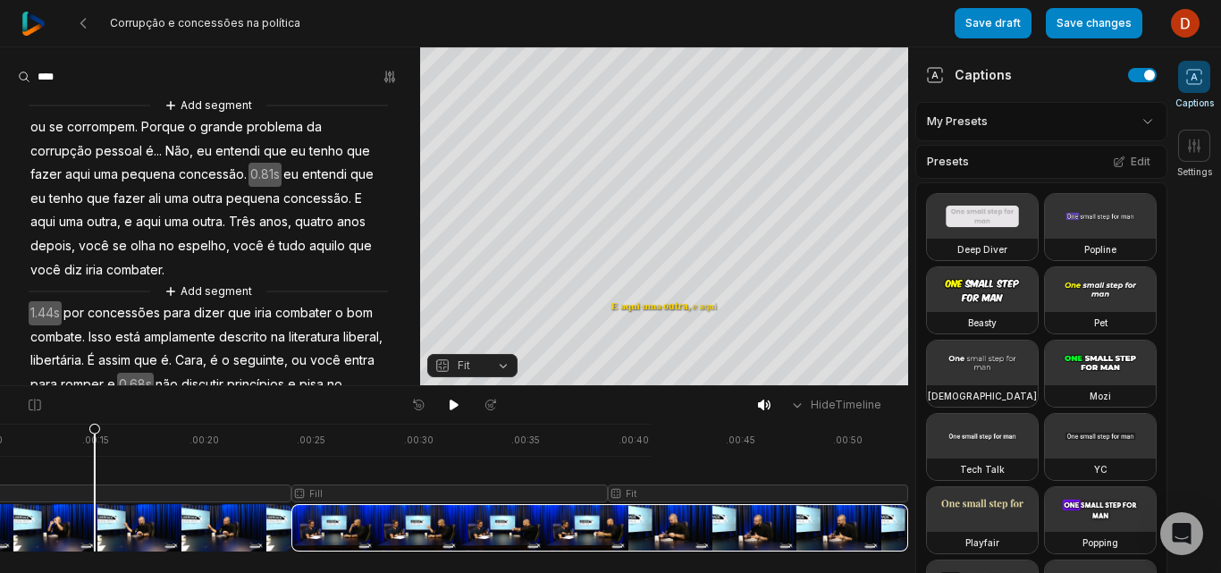
drag, startPoint x: 333, startPoint y: 427, endPoint x: 100, endPoint y: 485, distance: 239.4
click at [91, 494] on icon at bounding box center [94, 492] width 11 height 136
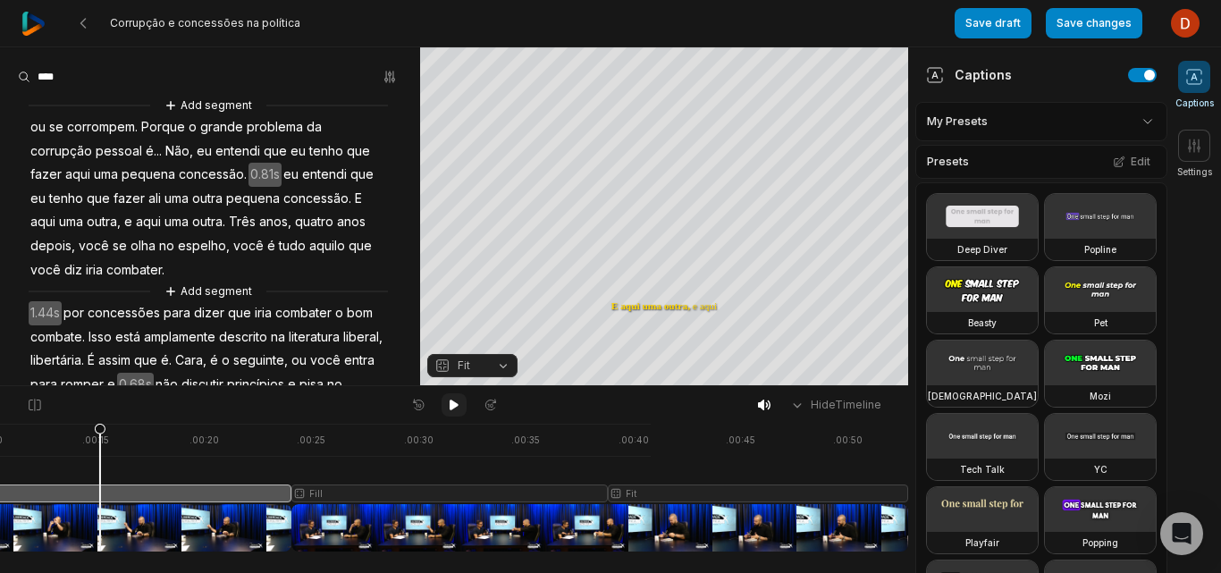
click at [456, 403] on icon at bounding box center [454, 405] width 9 height 11
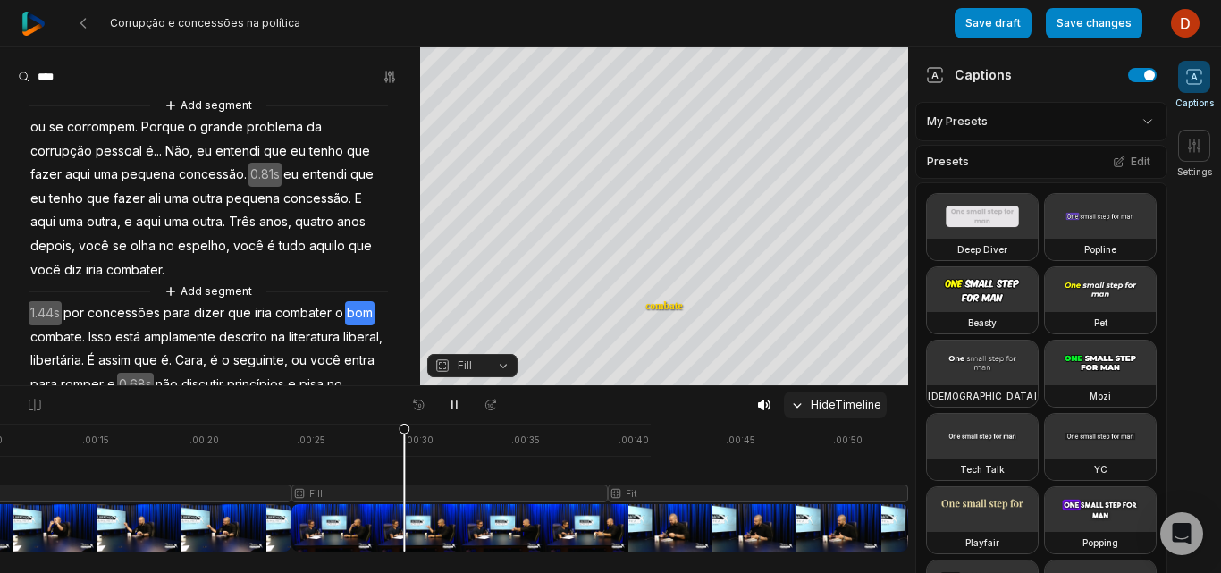
click at [799, 400] on icon at bounding box center [798, 405] width 16 height 16
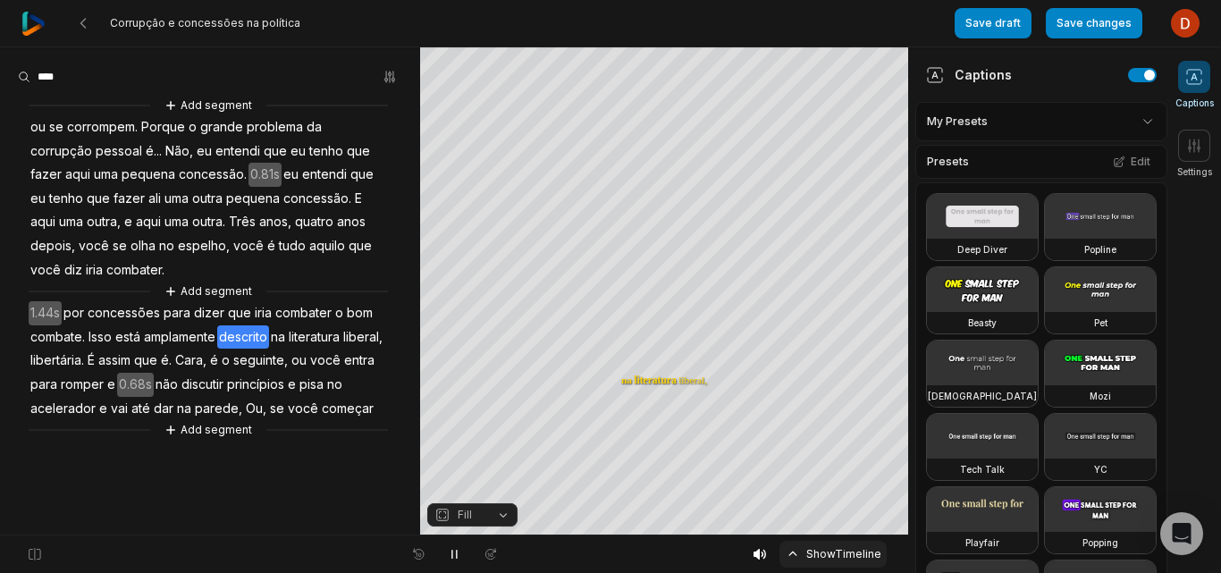
click at [835, 555] on button "Show Timeline" at bounding box center [833, 554] width 107 height 27
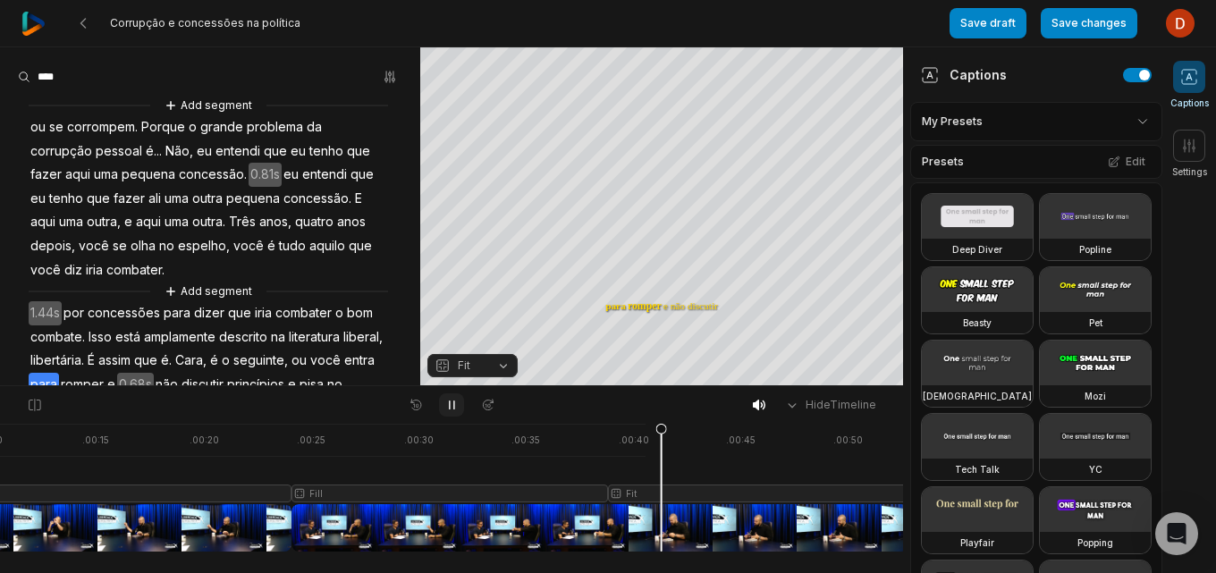
click at [447, 397] on button at bounding box center [451, 404] width 25 height 23
click at [88, 24] on icon at bounding box center [83, 23] width 14 height 14
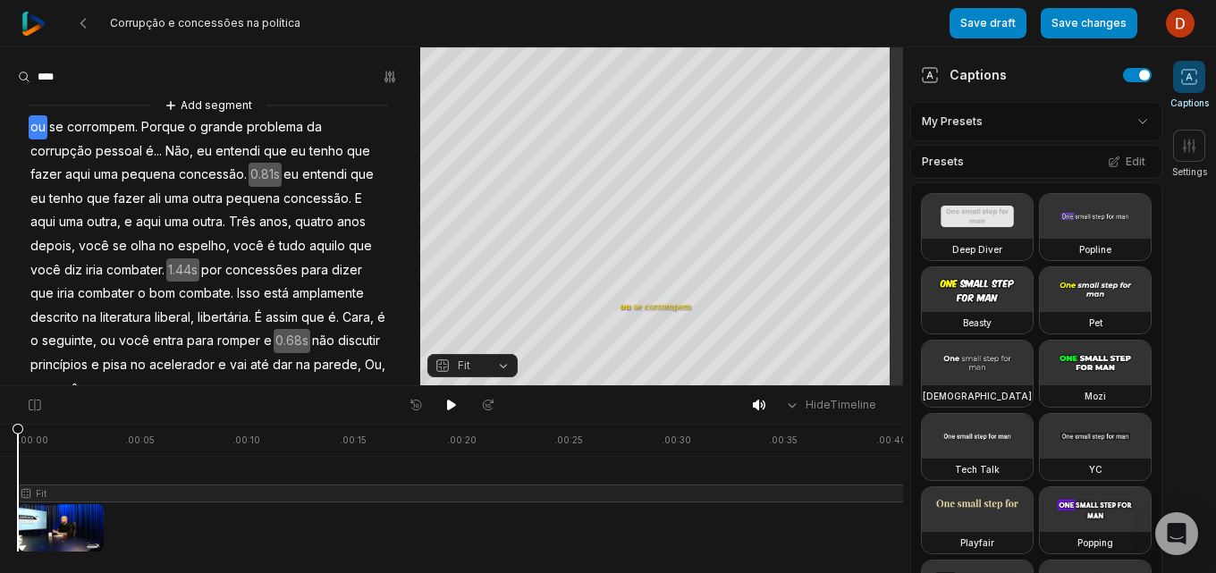
scroll to position [51, 0]
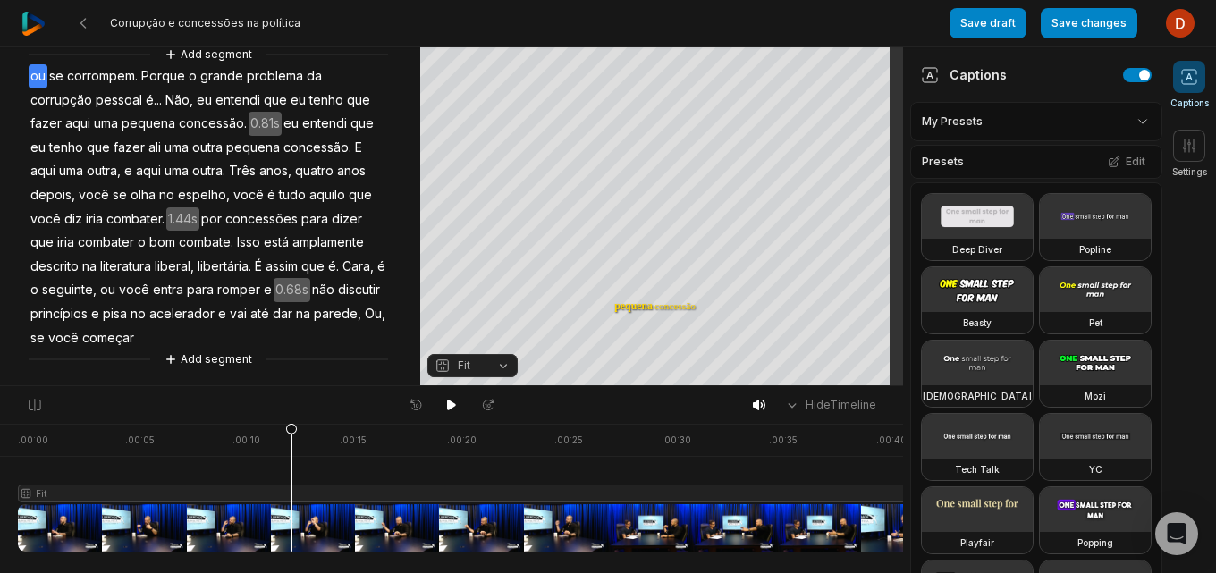
drag, startPoint x: 17, startPoint y: 432, endPoint x: 292, endPoint y: 473, distance: 277.6
click at [292, 473] on icon at bounding box center [291, 492] width 11 height 136
click at [456, 400] on icon at bounding box center [451, 405] width 14 height 14
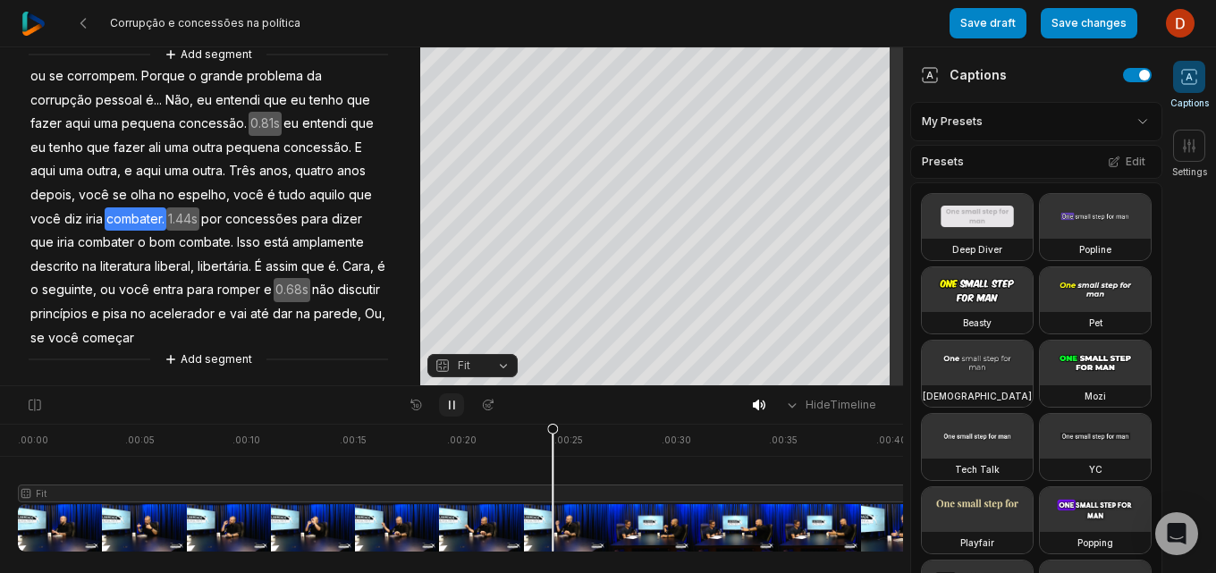
click at [457, 404] on icon at bounding box center [451, 405] width 14 height 14
click at [477, 518] on div at bounding box center [592, 488] width 1148 height 128
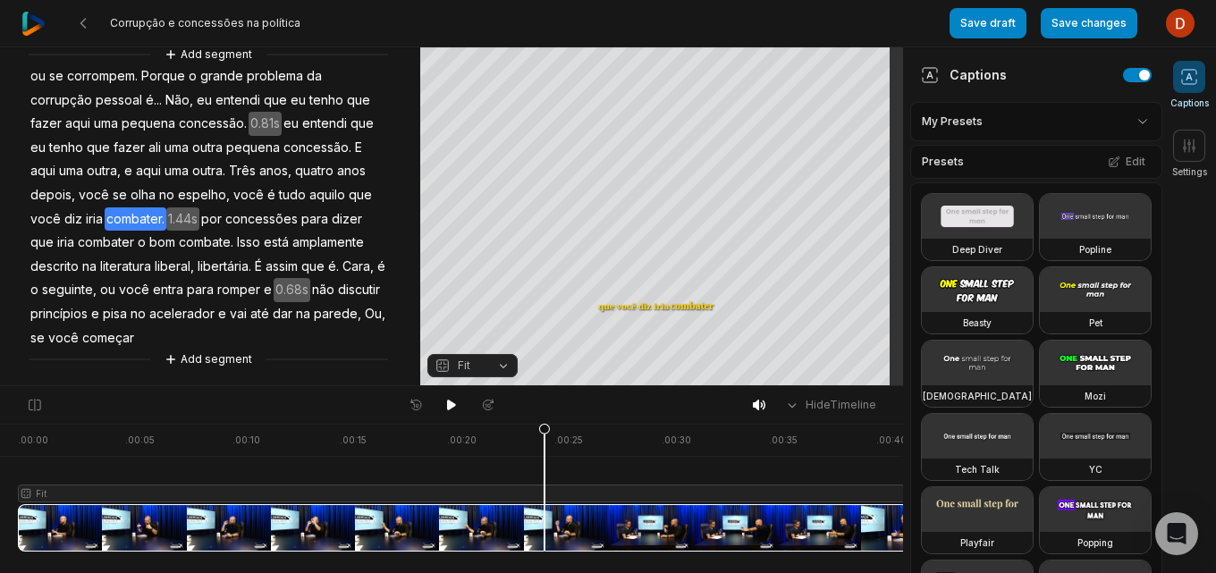
drag, startPoint x: 476, startPoint y: 428, endPoint x: 545, endPoint y: 416, distance: 70.0
click at [545, 416] on div "Hide Timeline . 00:00 . 00:05 . 00:10 . 00:15 . 00:20 . 00:25 . 00:30 . 00:35 .…" at bounding box center [451, 479] width 903 height 188
click at [37, 401] on icon at bounding box center [35, 405] width 16 height 14
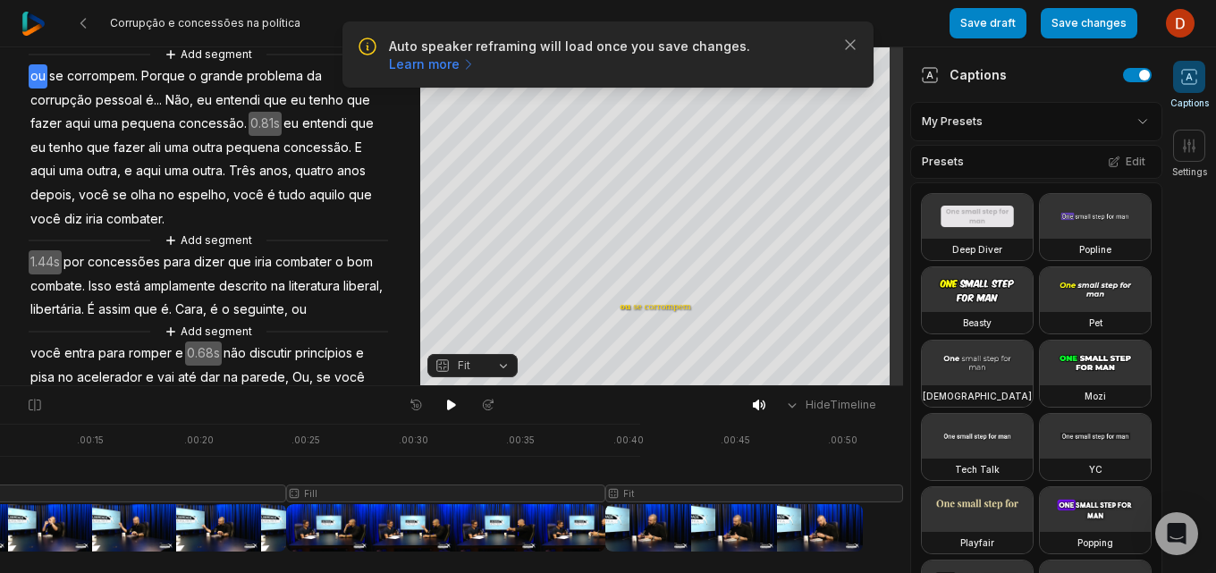
click at [817, 495] on div at bounding box center [329, 488] width 1148 height 128
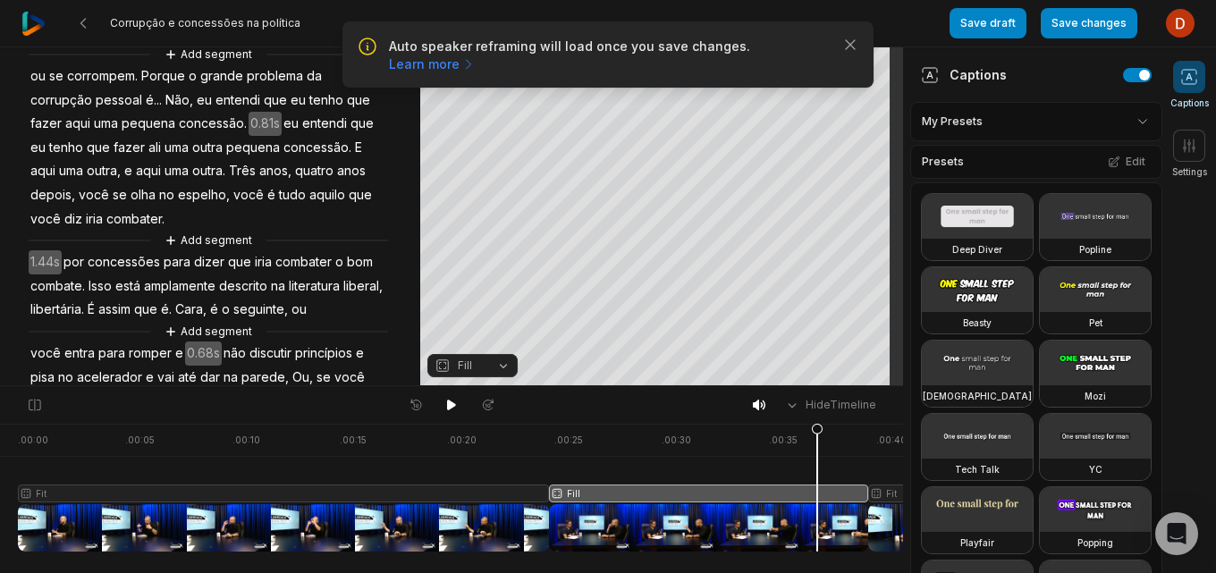
click at [875, 482] on div at bounding box center [592, 488] width 1148 height 128
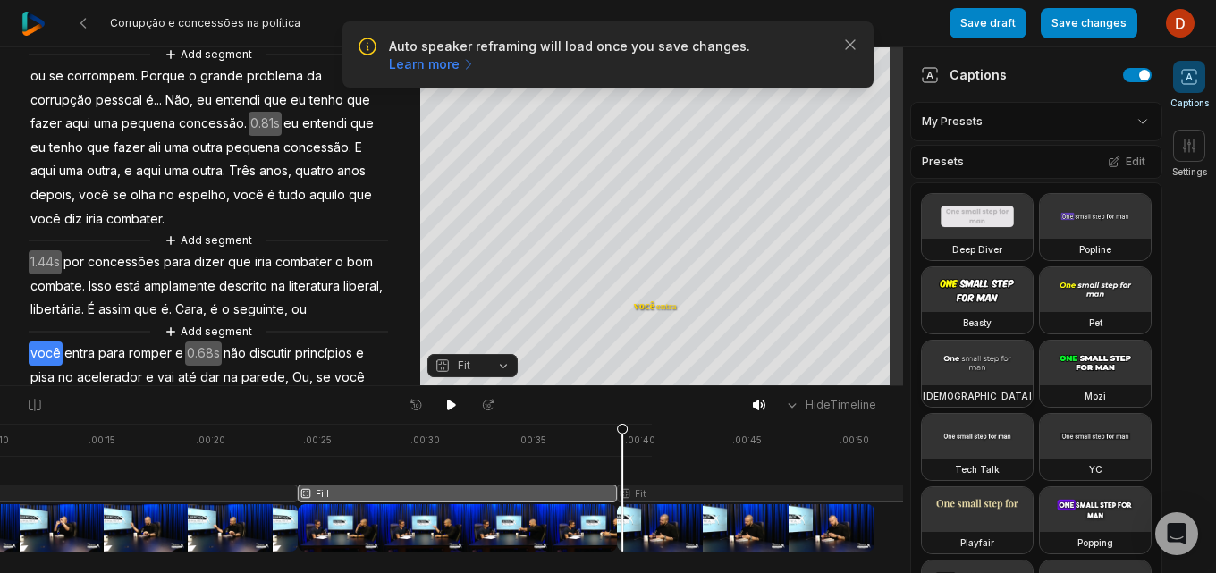
scroll to position [0, 263]
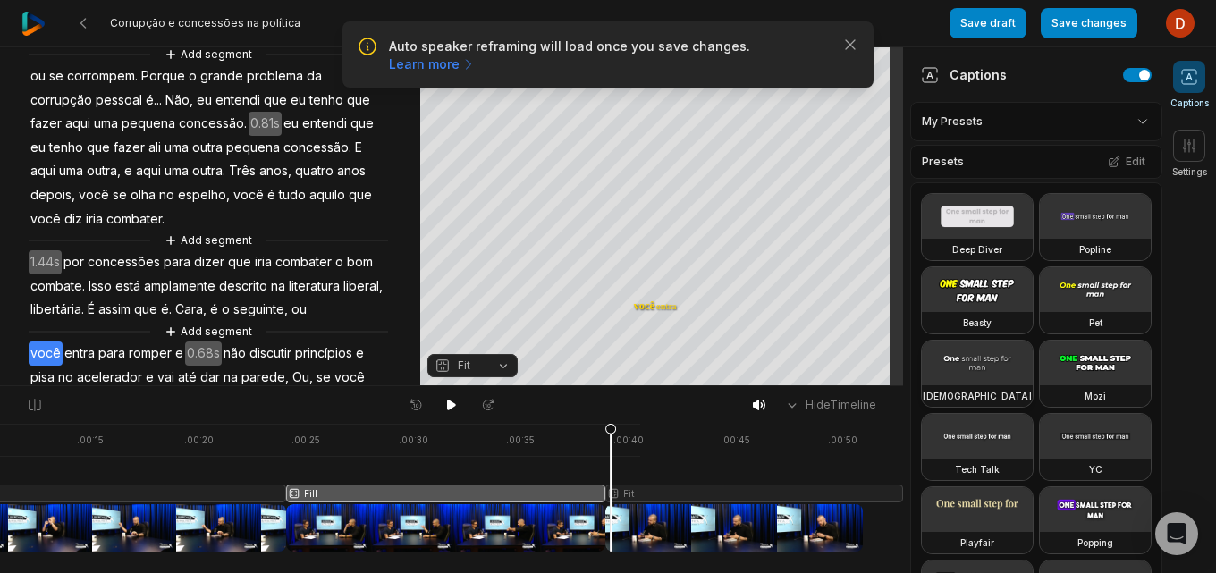
drag, startPoint x: 870, startPoint y: 528, endPoint x: 953, endPoint y: 535, distance: 83.4
click at [405, 513] on div at bounding box center [329, 488] width 1148 height 128
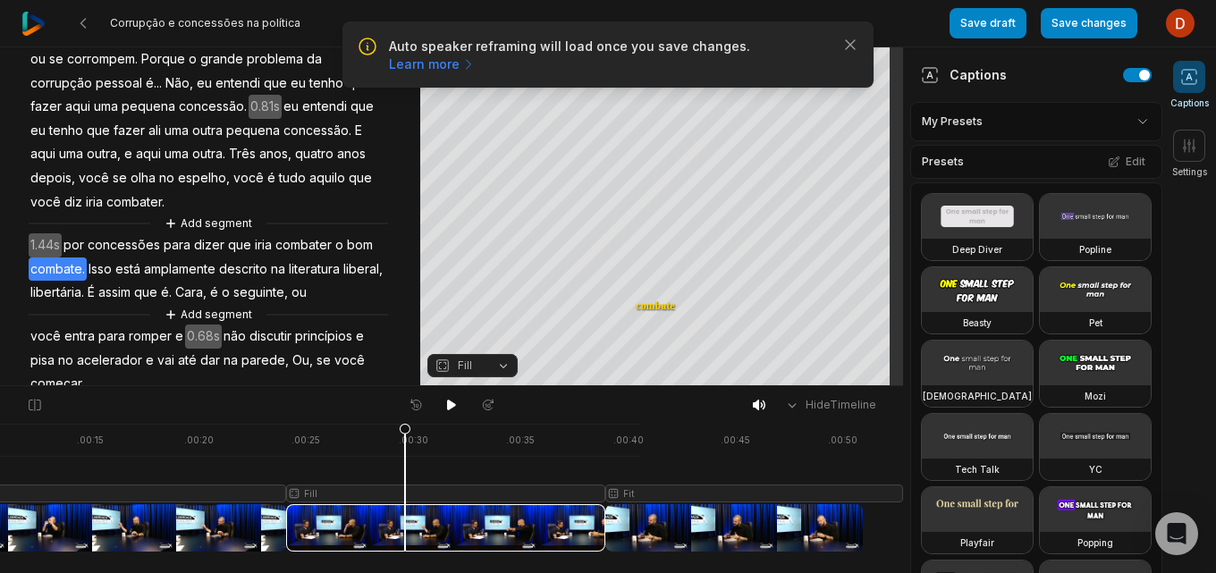
scroll to position [114, 0]
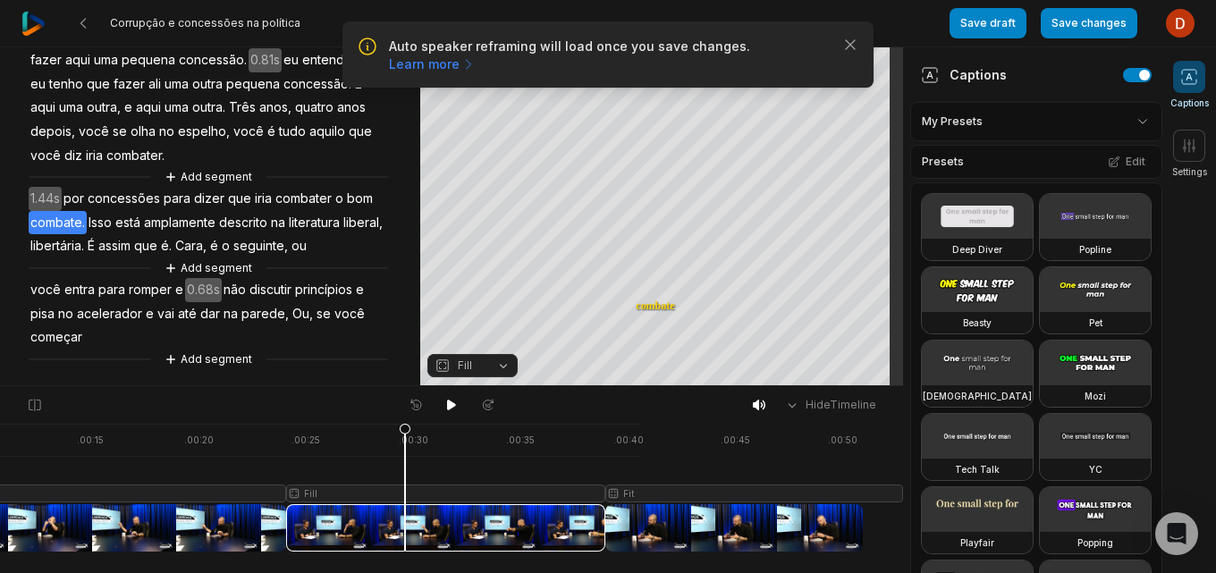
click at [166, 200] on span "para" at bounding box center [177, 199] width 30 height 24
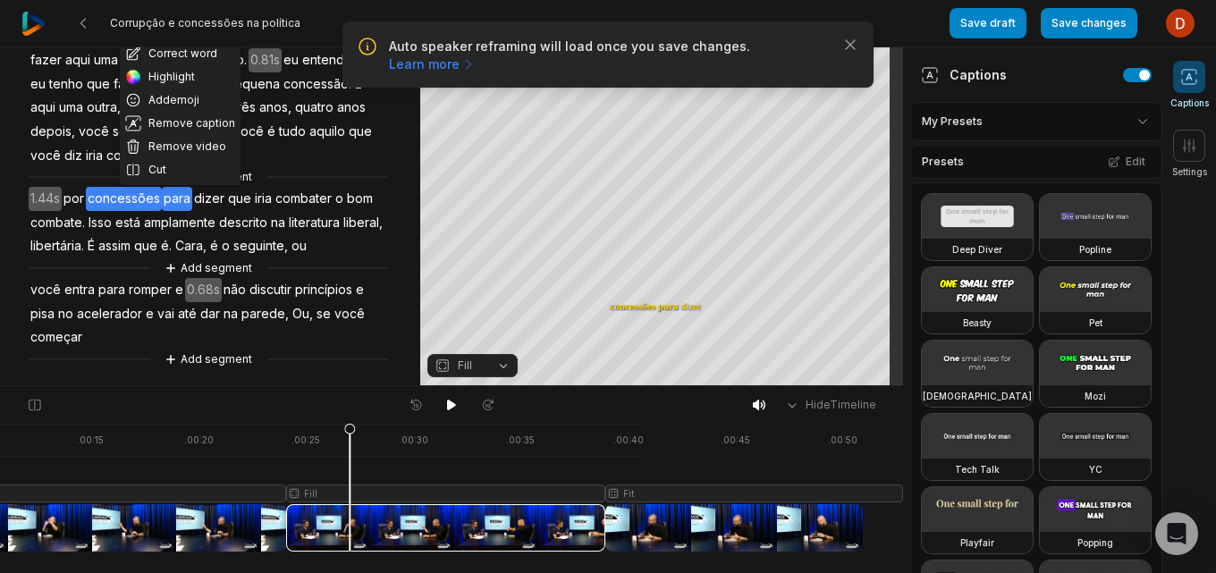
click at [46, 197] on span "1.44s" at bounding box center [45, 199] width 33 height 24
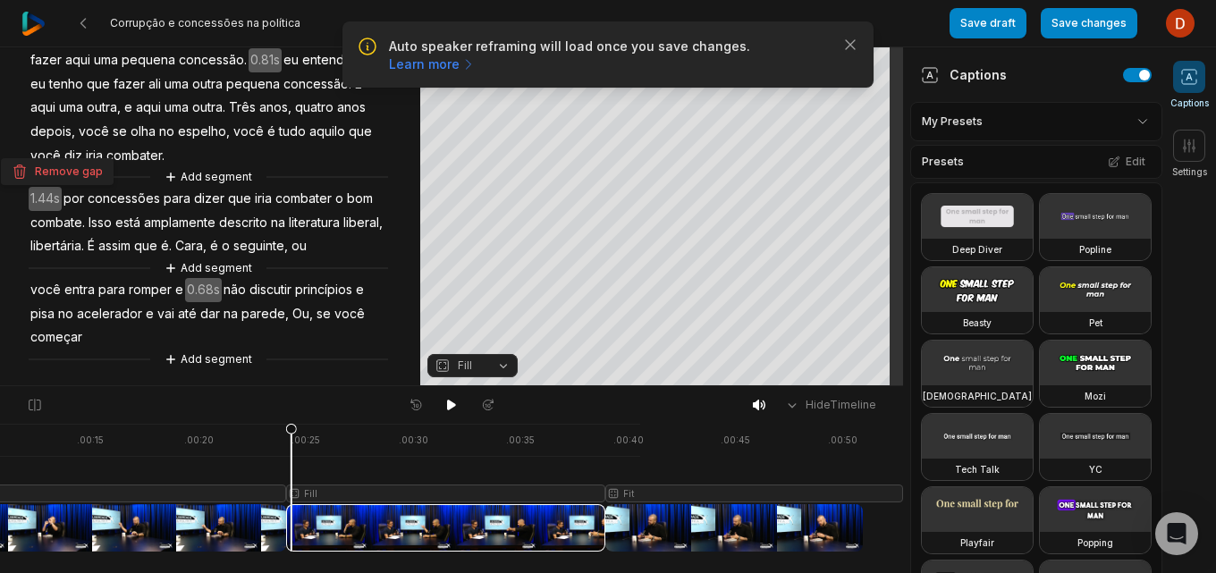
click at [77, 193] on span "por" at bounding box center [74, 199] width 24 height 24
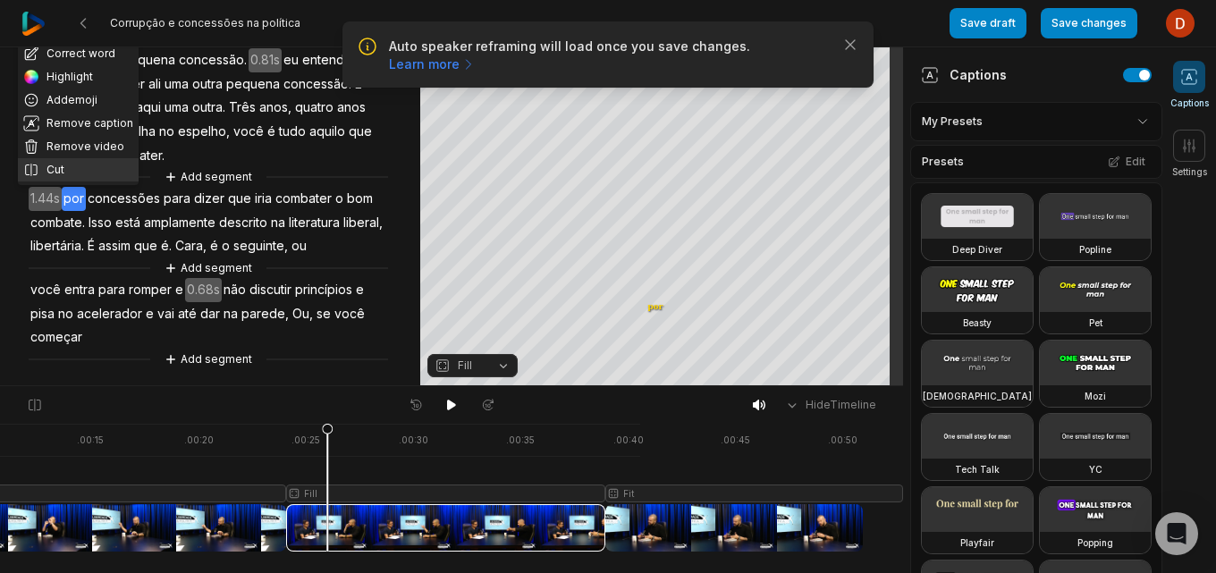
click at [72, 165] on button "Cut" at bounding box center [78, 169] width 121 height 23
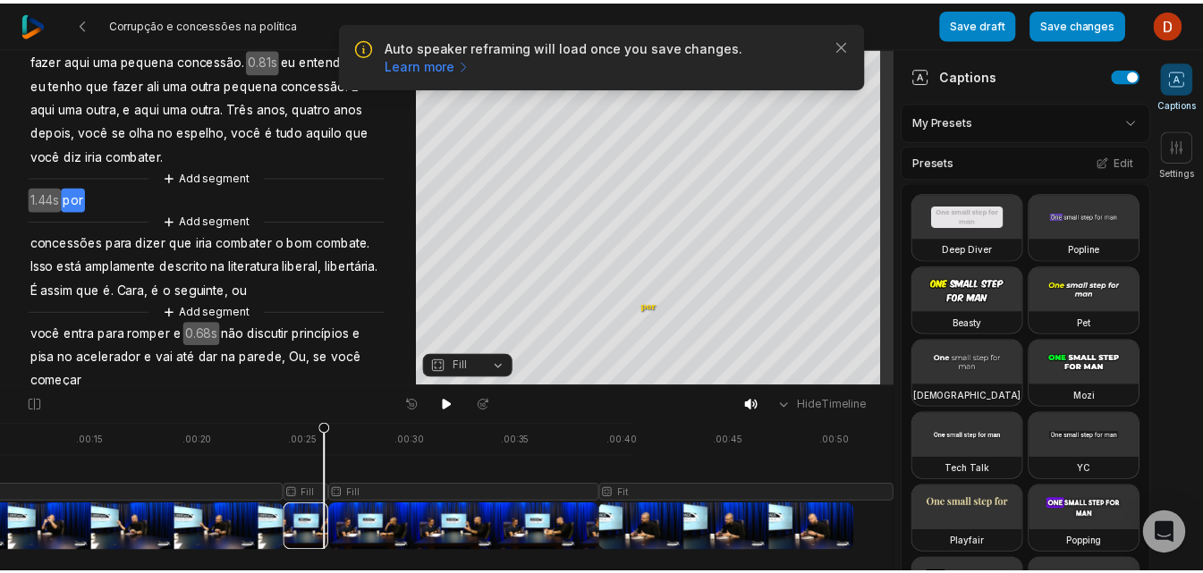
scroll to position [0, 0]
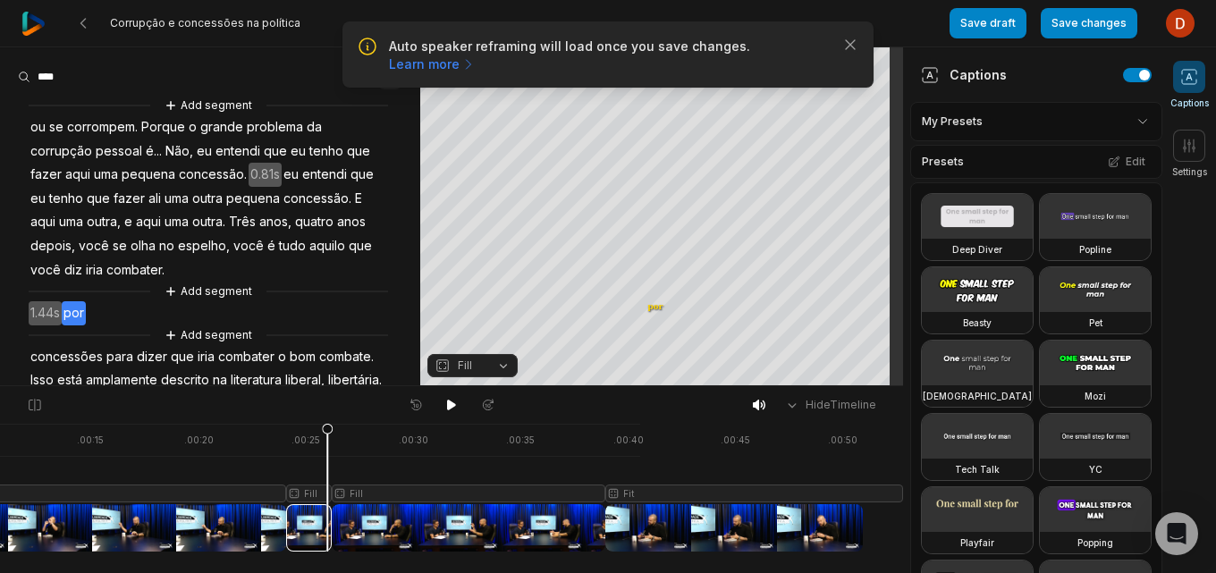
click at [383, 75] on icon "button" at bounding box center [390, 77] width 14 height 14
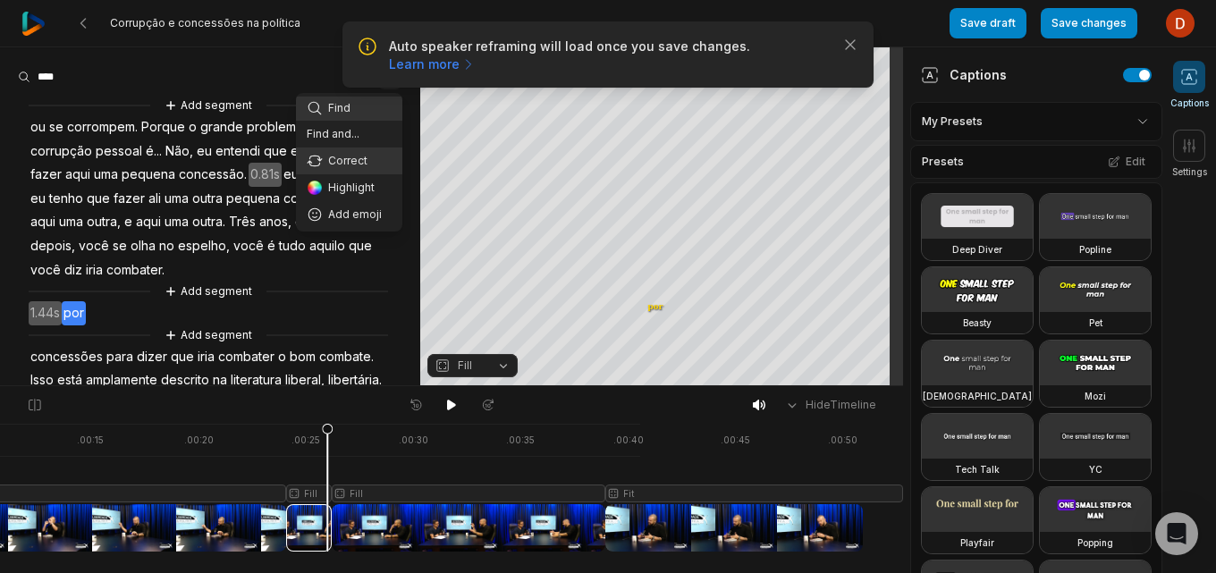
click at [338, 168] on div "Correct" at bounding box center [349, 161] width 85 height 16
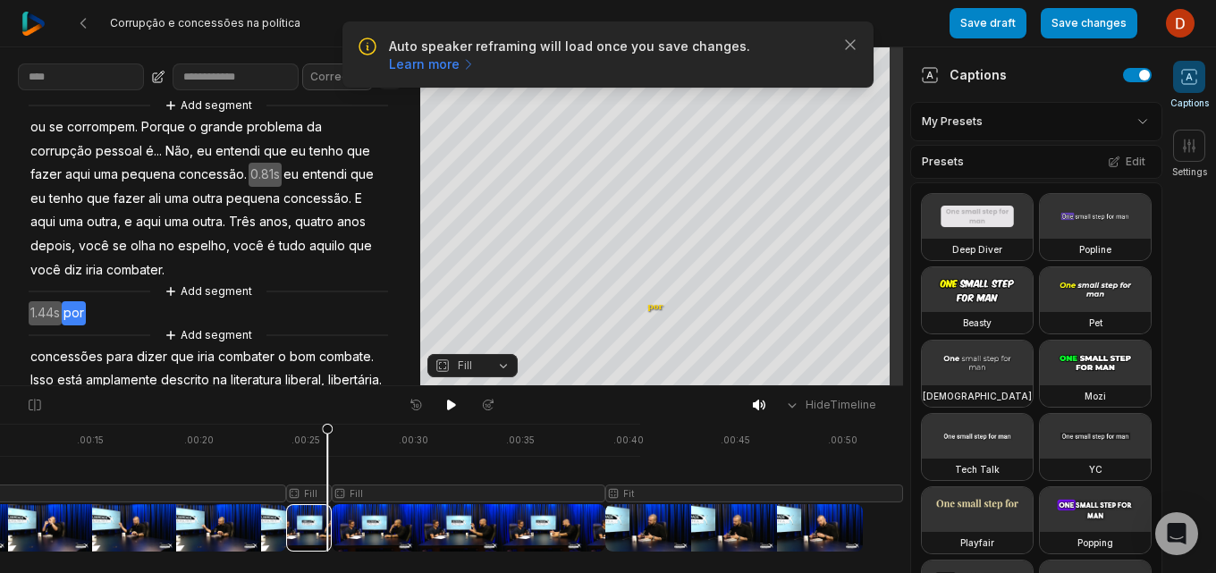
click at [383, 80] on icon "button" at bounding box center [390, 77] width 14 height 14
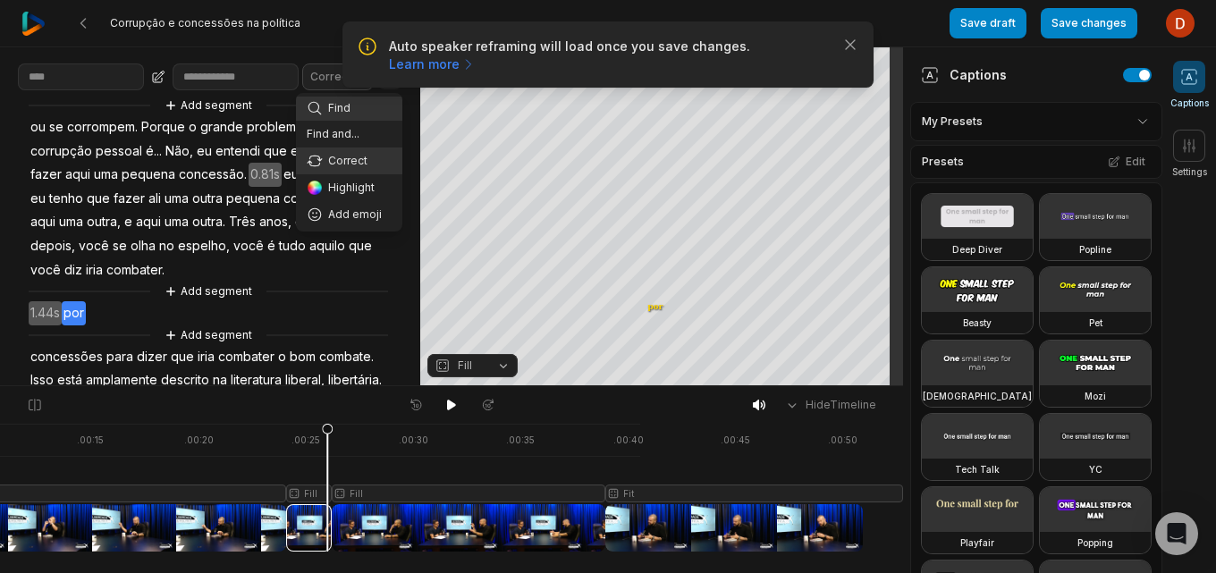
click at [359, 111] on div "Find" at bounding box center [349, 108] width 85 height 16
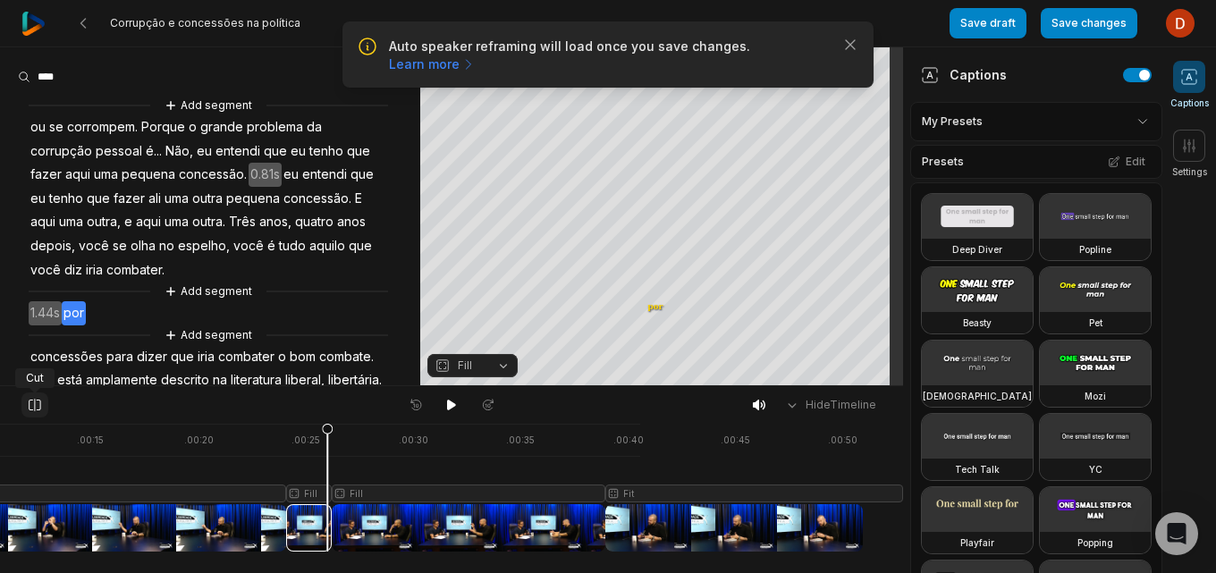
click at [35, 410] on icon at bounding box center [35, 405] width 12 height 13
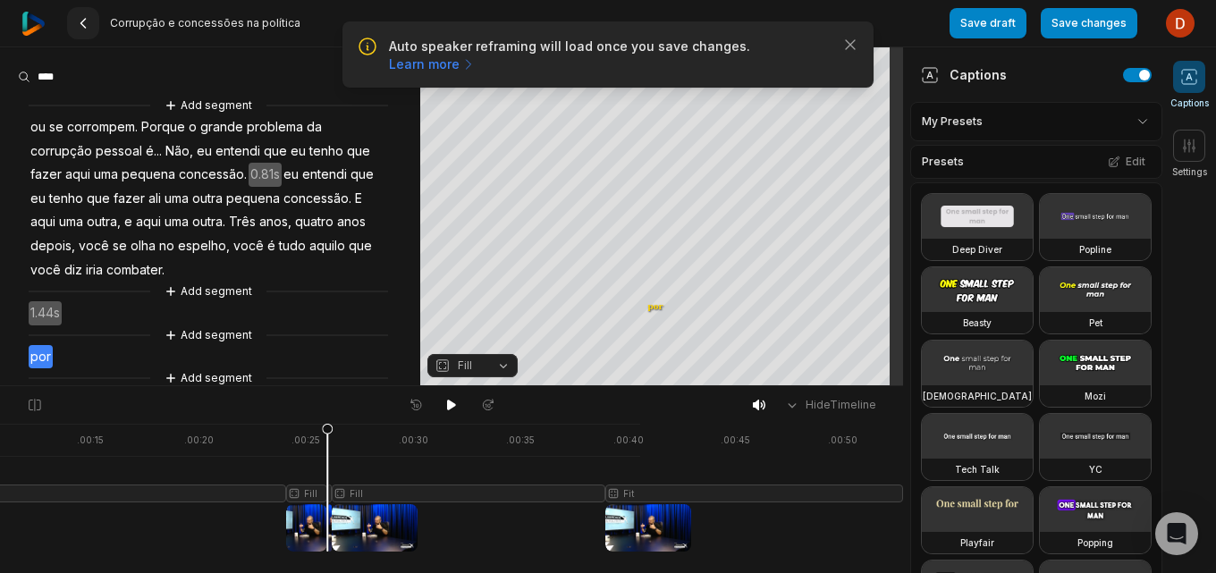
click at [84, 23] on icon at bounding box center [83, 23] width 14 height 14
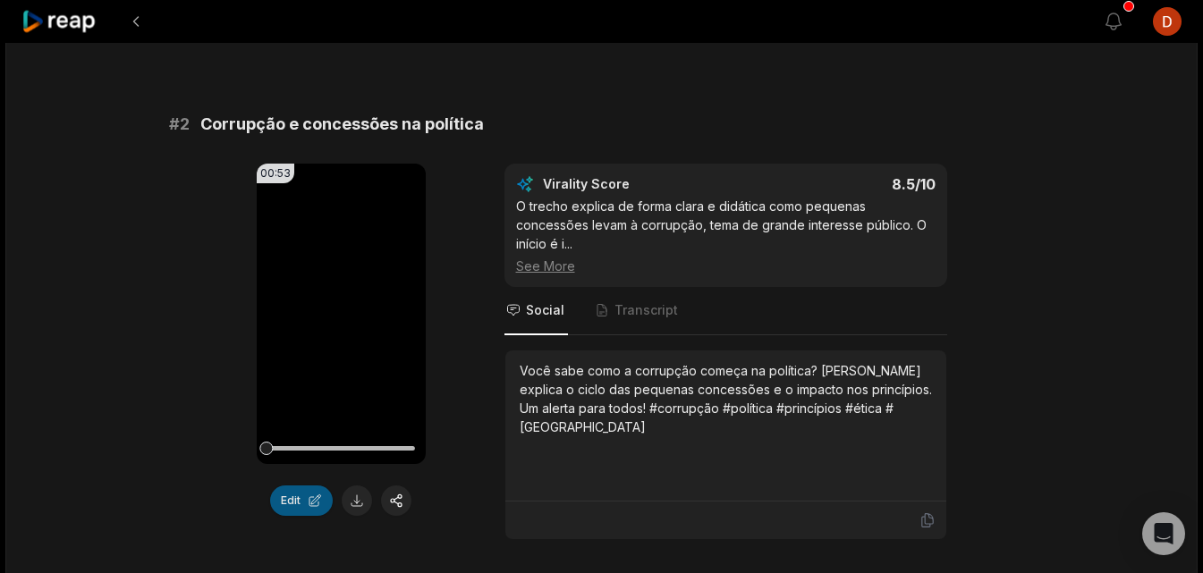
scroll to position [715, 0]
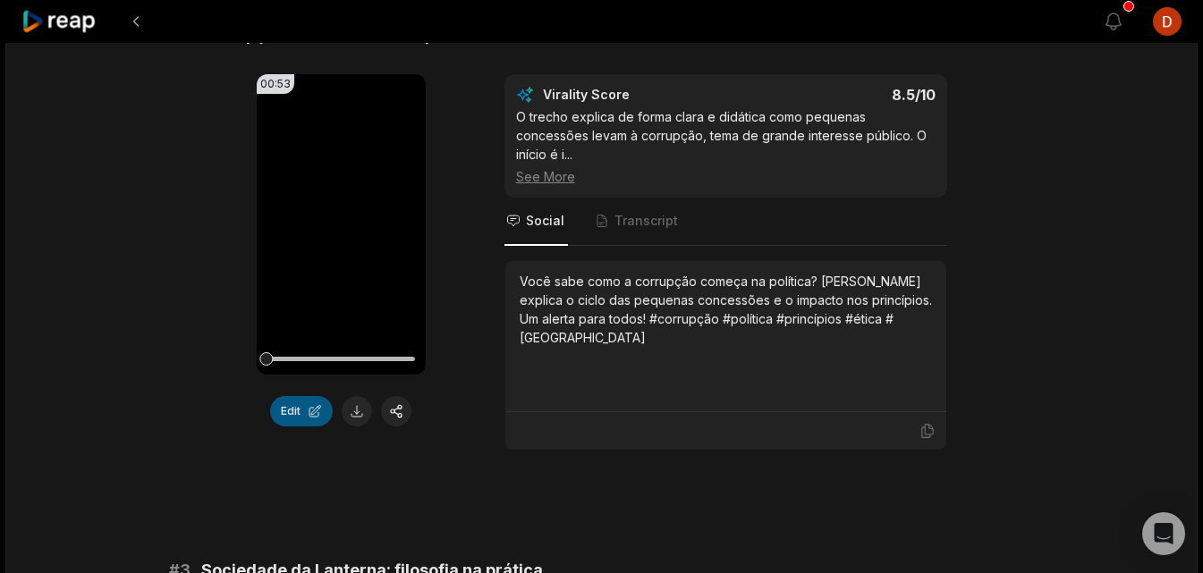
click at [300, 410] on button "Edit" at bounding box center [301, 411] width 63 height 30
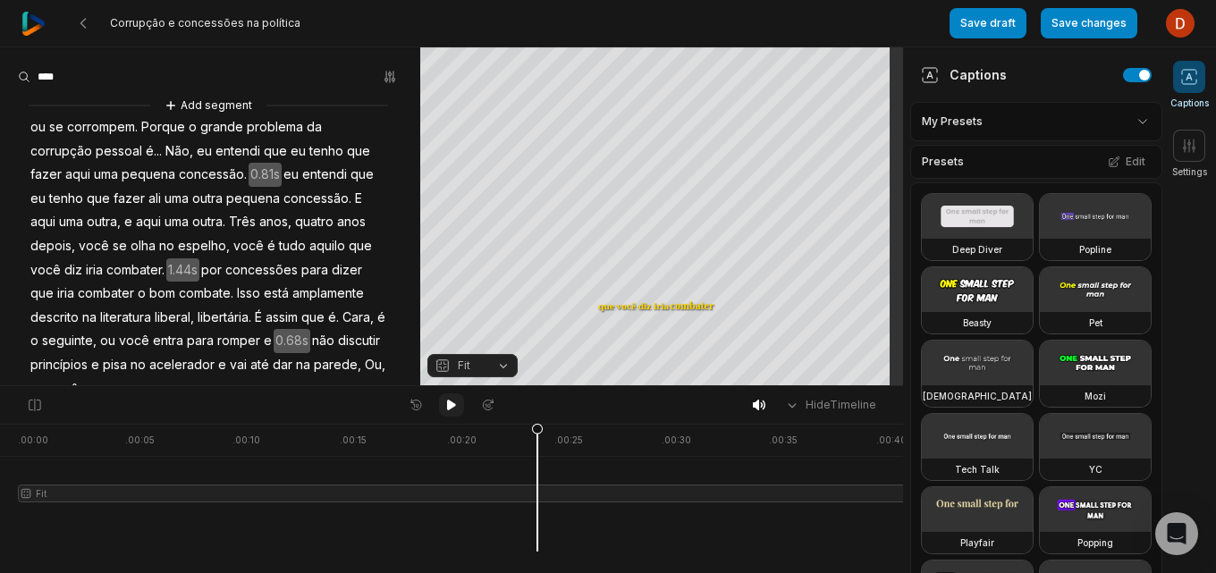
scroll to position [51, 0]
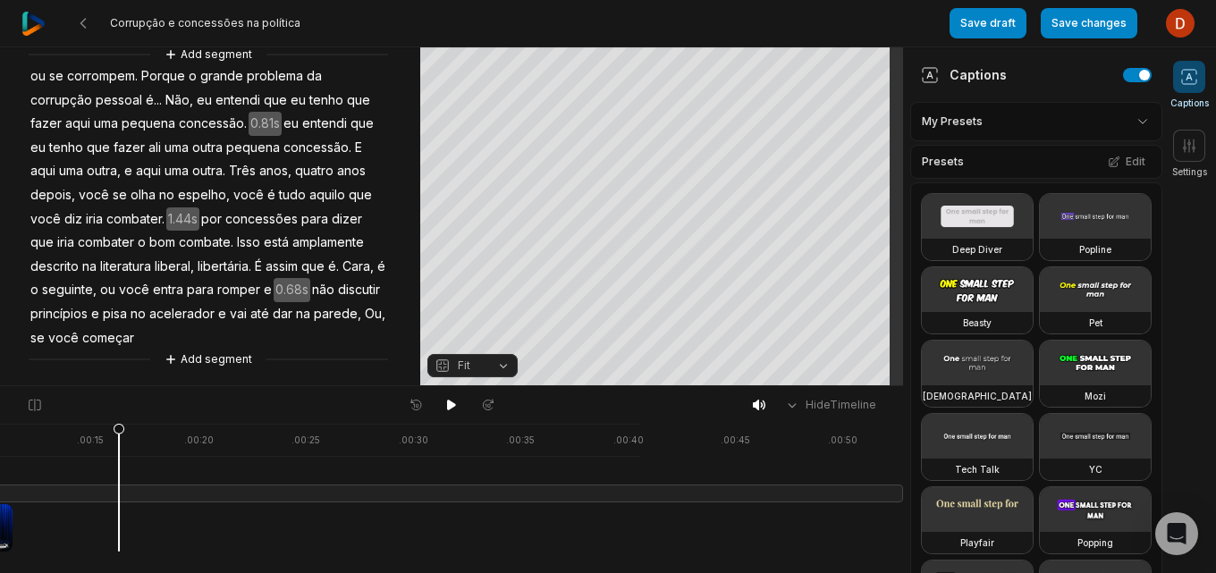
drag, startPoint x: 279, startPoint y: 432, endPoint x: 119, endPoint y: 467, distance: 163.8
click at [119, 467] on icon at bounding box center [119, 487] width 13 height 129
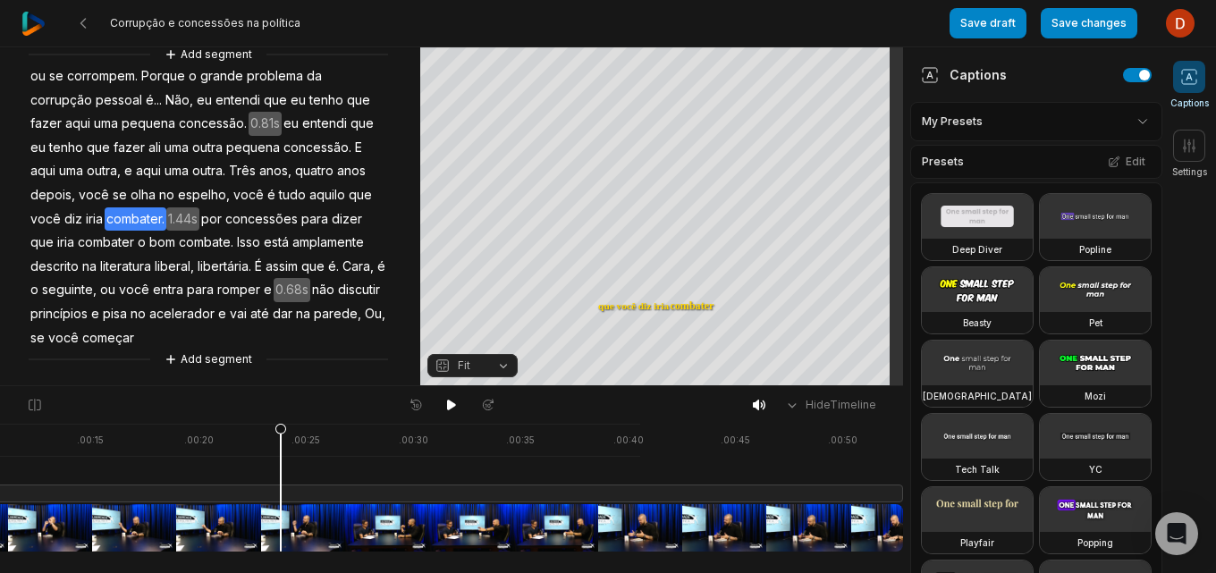
drag, startPoint x: 117, startPoint y: 428, endPoint x: 281, endPoint y: 596, distance: 234.6
click at [281, 572] on html "Corrupção e concessões na política Save draft Save changes Open user menu Capti…" at bounding box center [608, 286] width 1216 height 573
click at [280, 434] on icon at bounding box center [280, 492] width 11 height 136
click at [284, 525] on icon at bounding box center [280, 492] width 11 height 136
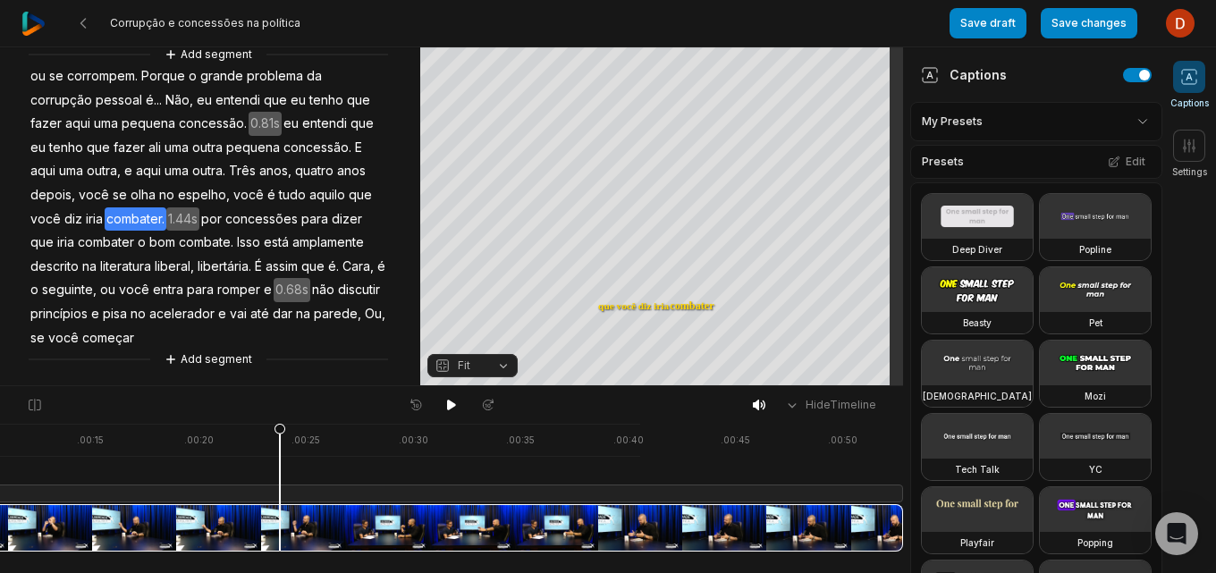
click at [280, 436] on icon at bounding box center [280, 492] width 11 height 136
click at [38, 407] on icon at bounding box center [35, 405] width 16 height 14
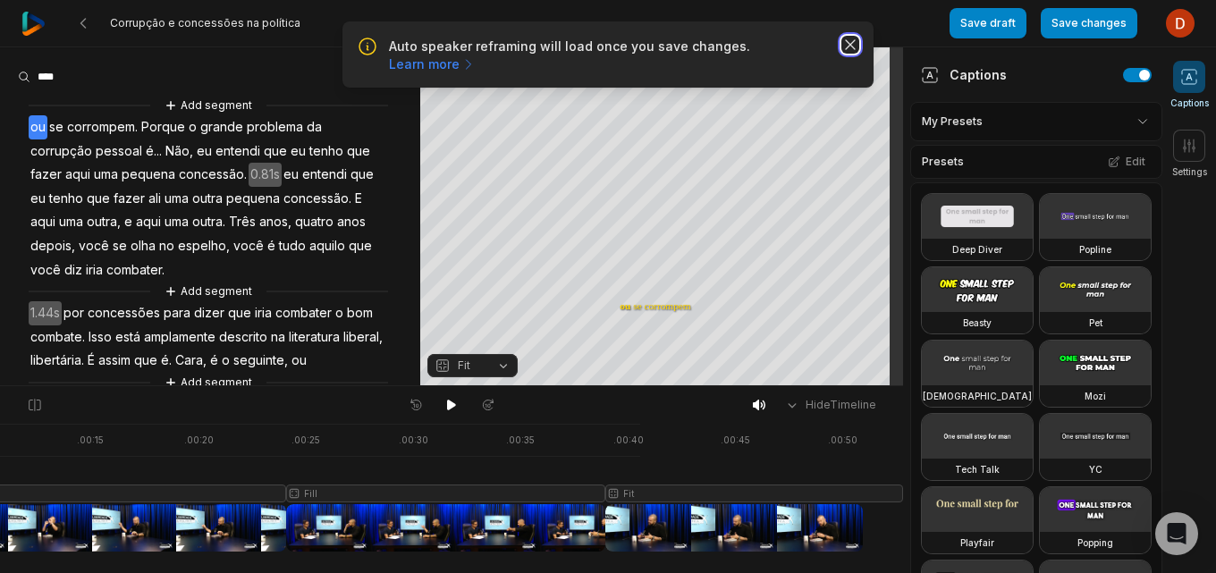
click at [843, 46] on icon "button" at bounding box center [850, 45] width 18 height 18
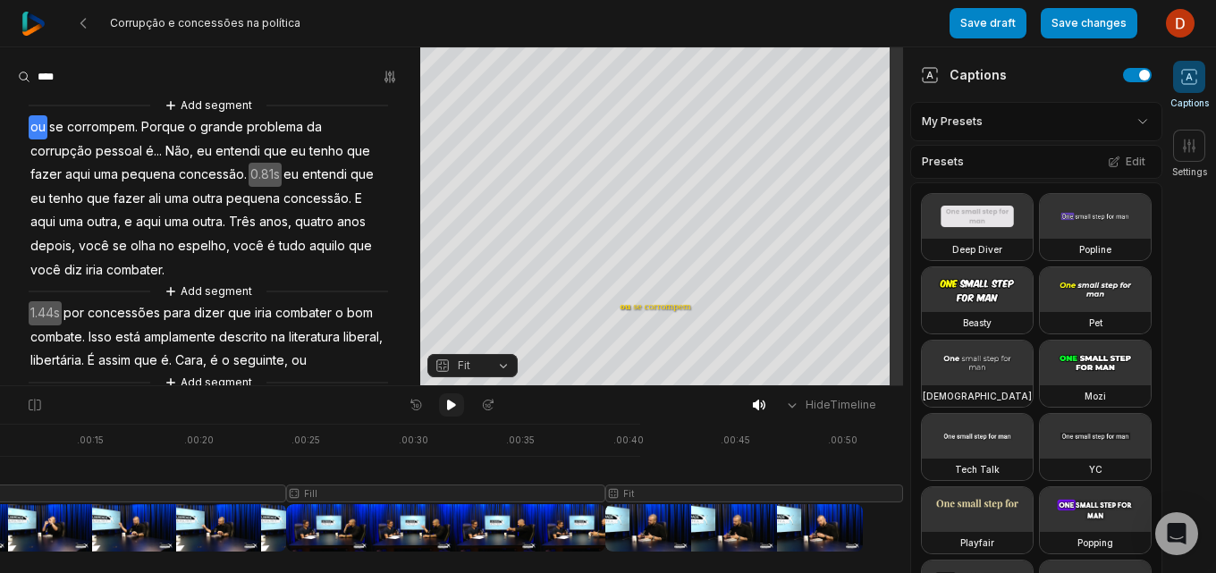
click at [445, 399] on icon at bounding box center [451, 405] width 14 height 14
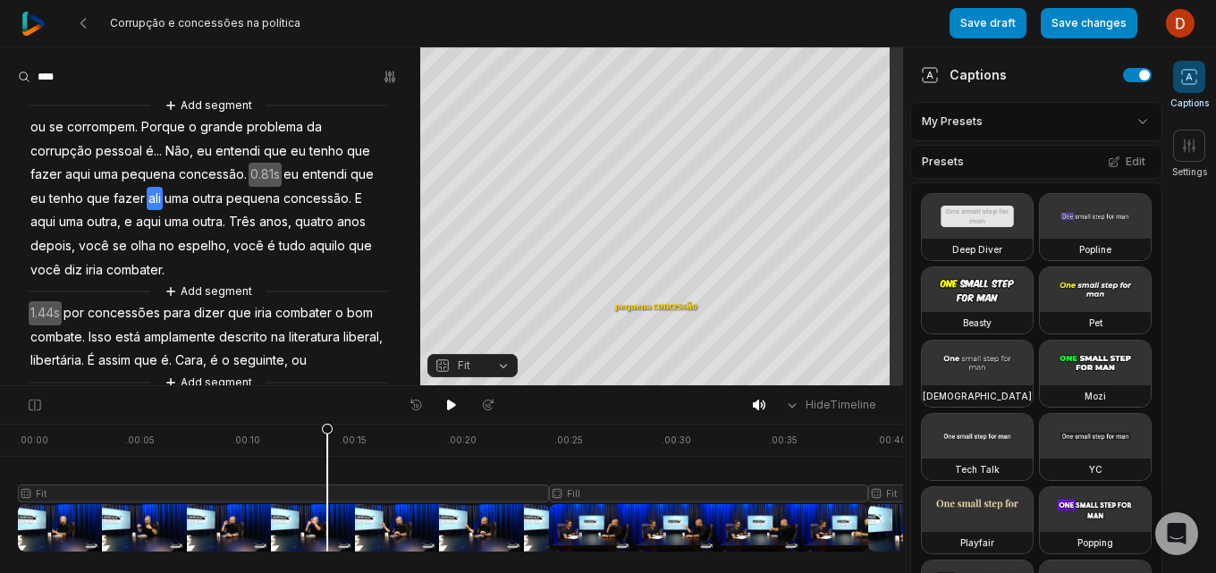
drag, startPoint x: 267, startPoint y: 514, endPoint x: 327, endPoint y: 514, distance: 59.9
click at [327, 514] on div at bounding box center [592, 488] width 1148 height 128
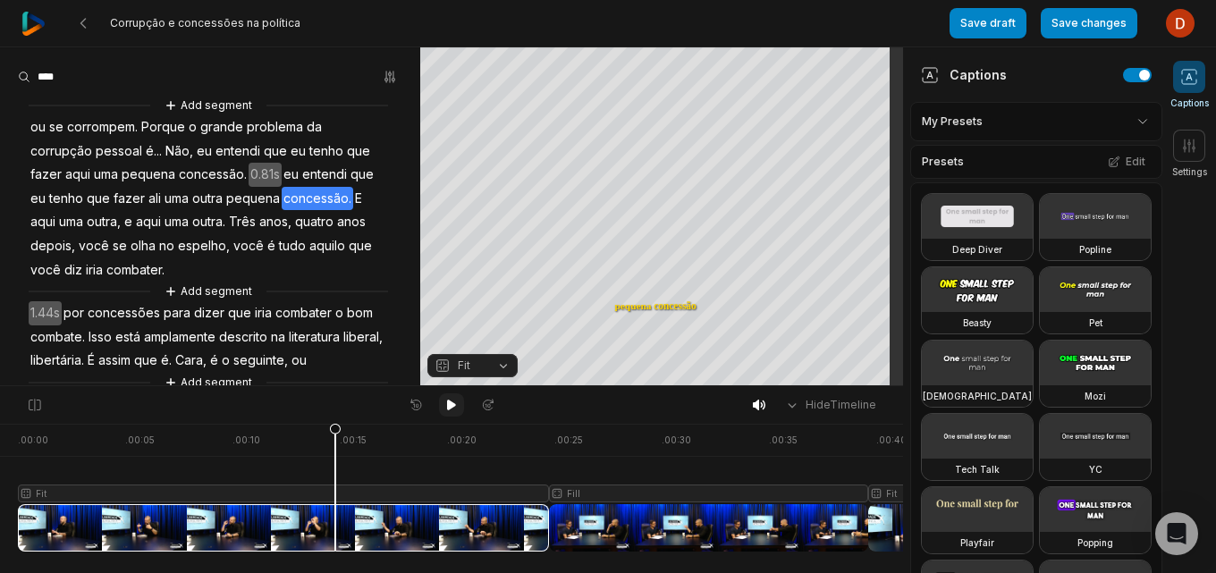
click at [453, 400] on icon at bounding box center [451, 405] width 14 height 14
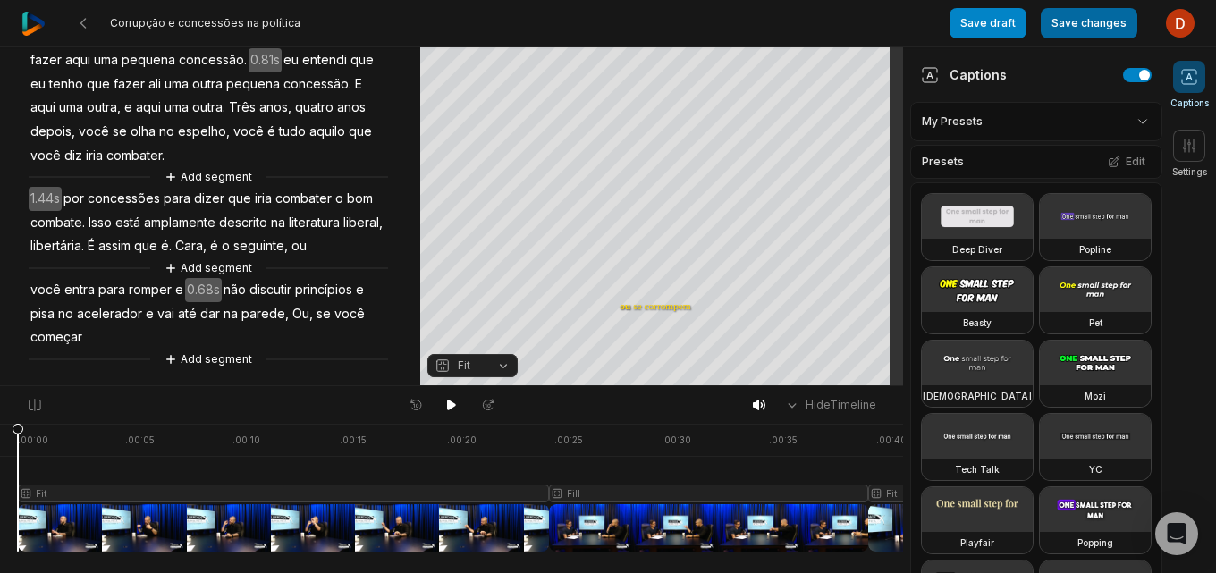
click at [1073, 30] on button "Save changes" at bounding box center [1089, 23] width 97 height 30
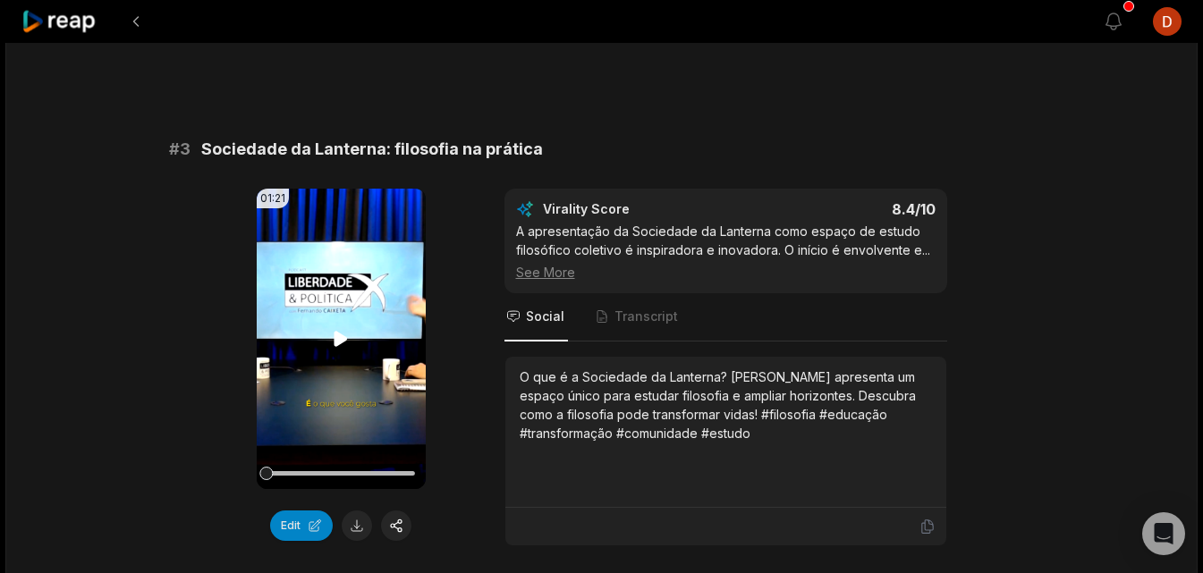
scroll to position [984, 0]
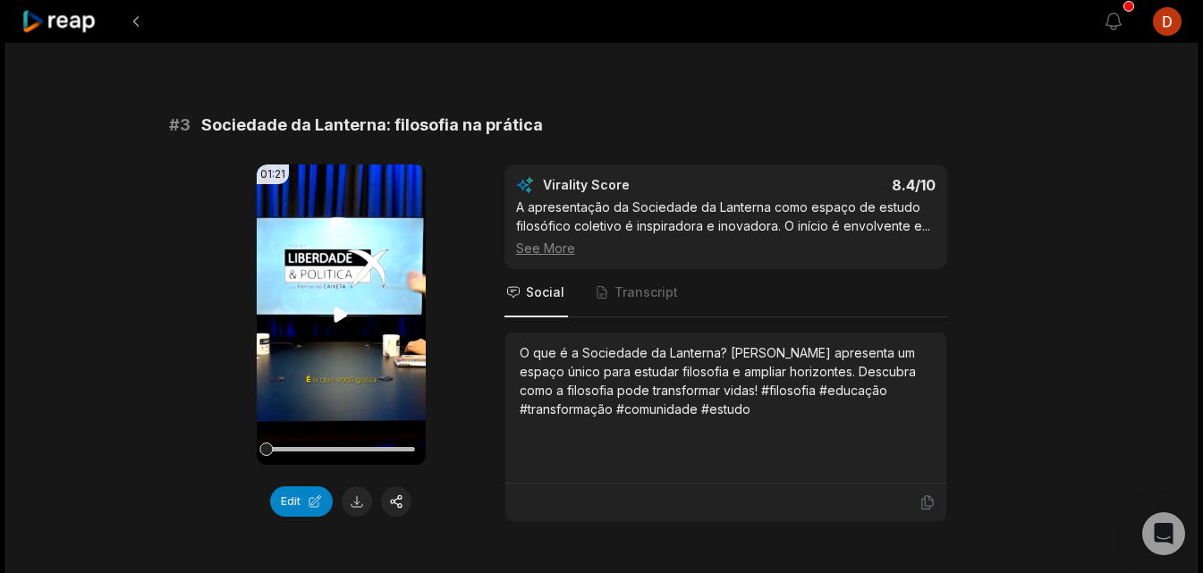
scroll to position [1162, 0]
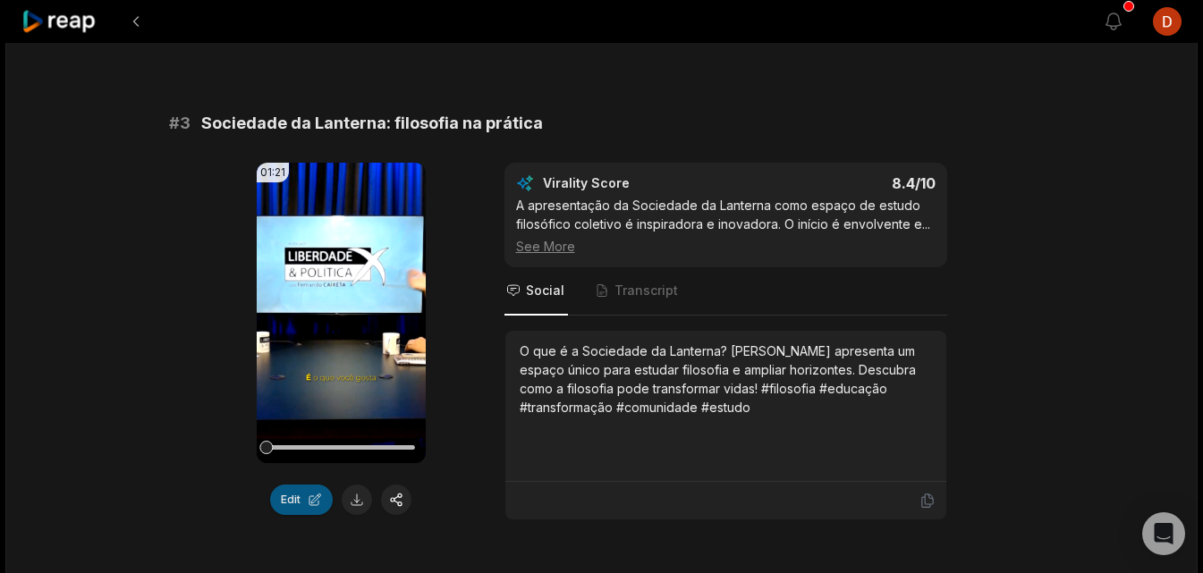
click at [294, 508] on button "Edit" at bounding box center [301, 500] width 63 height 30
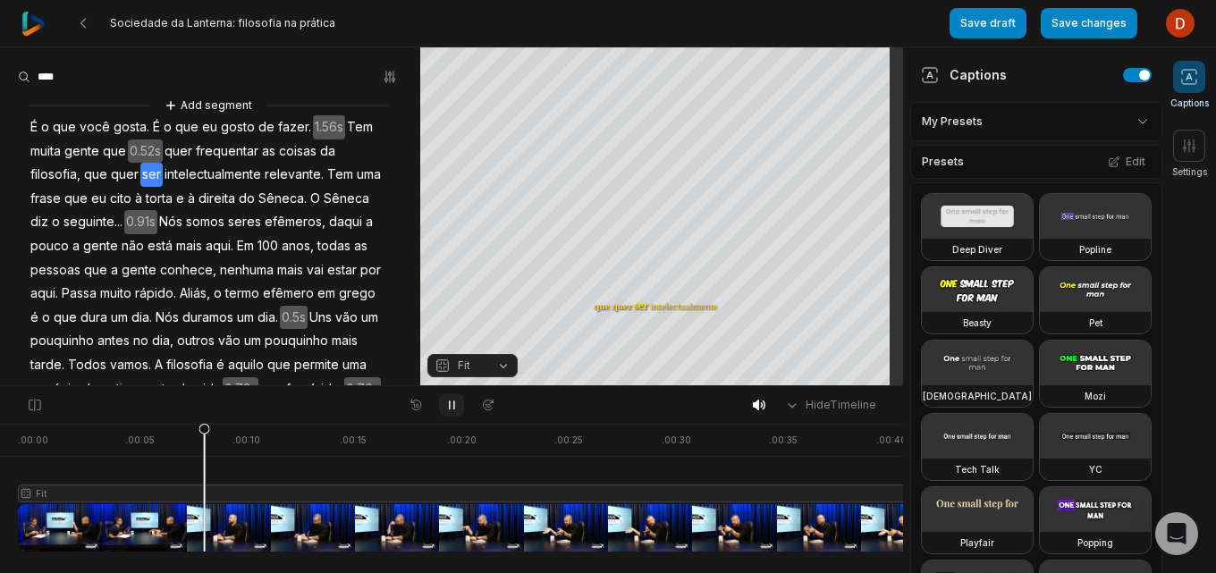
click at [460, 401] on button at bounding box center [451, 404] width 25 height 23
click at [456, 405] on icon at bounding box center [451, 405] width 14 height 14
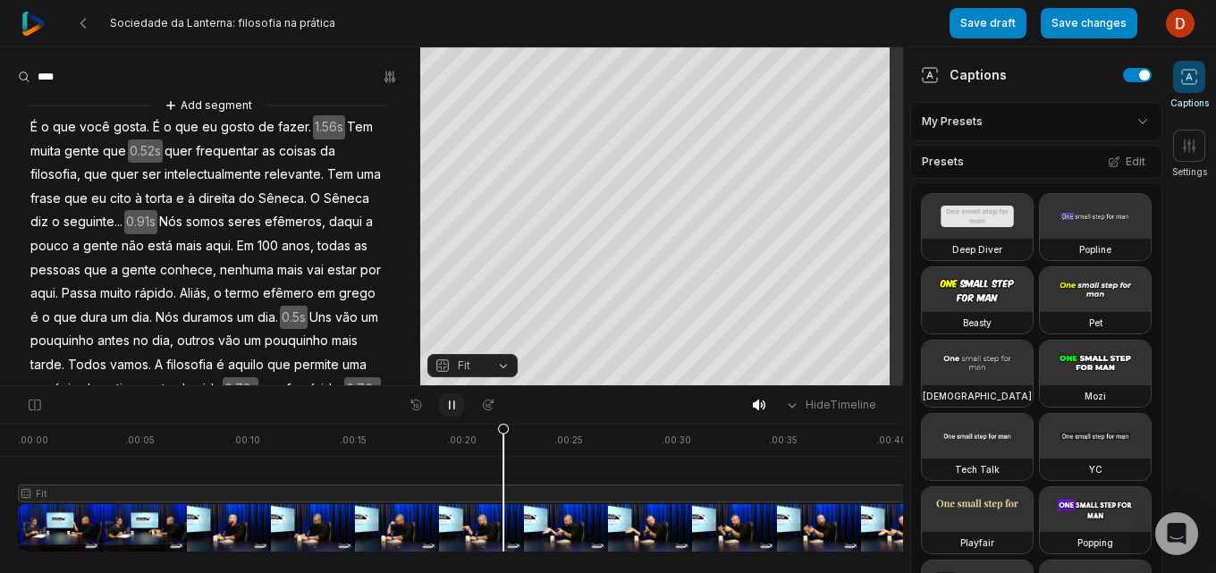
click at [444, 398] on button at bounding box center [451, 404] width 25 height 23
click at [291, 198] on span "Sêneca." at bounding box center [283, 199] width 52 height 24
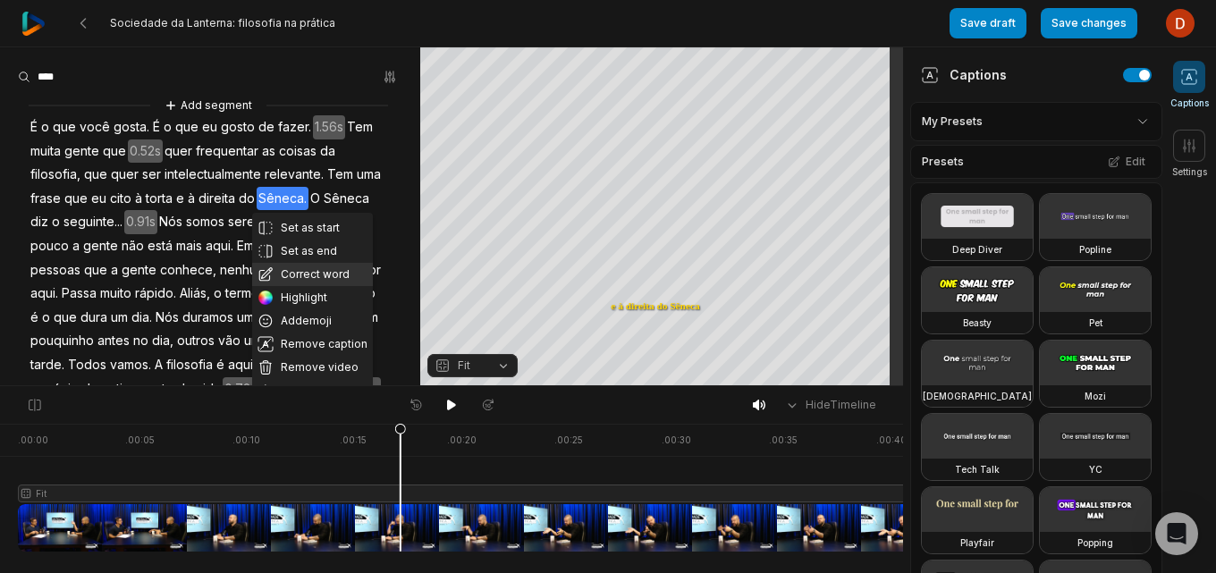
click at [304, 283] on button "Correct word" at bounding box center [312, 274] width 121 height 23
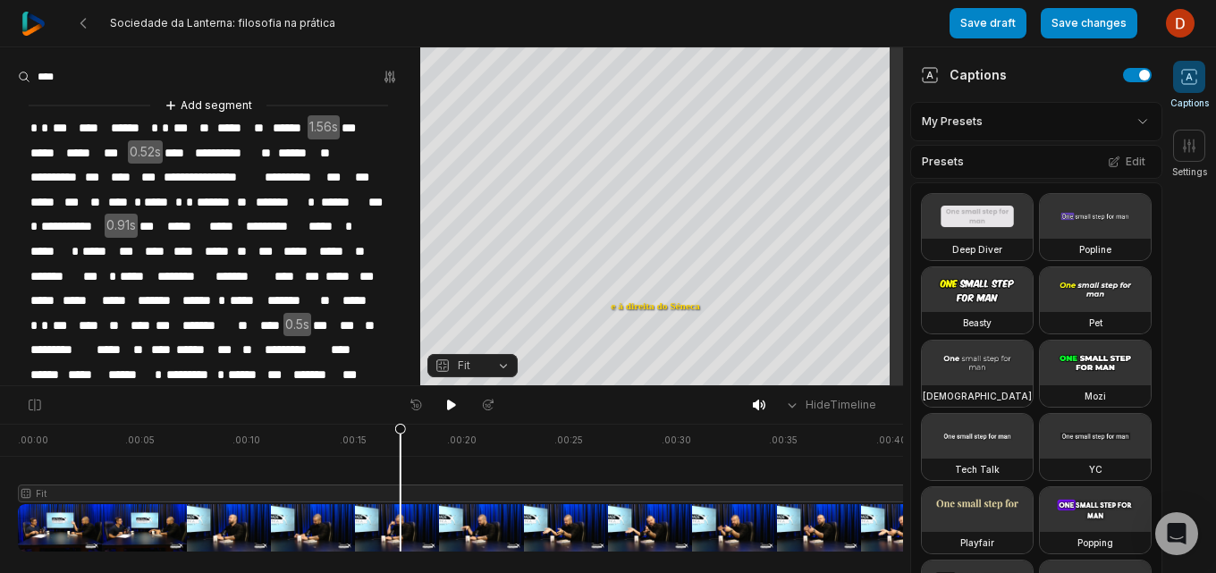
click at [319, 215] on span "******" at bounding box center [343, 202] width 48 height 24
click at [302, 190] on span "*******" at bounding box center [280, 202] width 52 height 24
click at [453, 402] on icon at bounding box center [451, 405] width 14 height 14
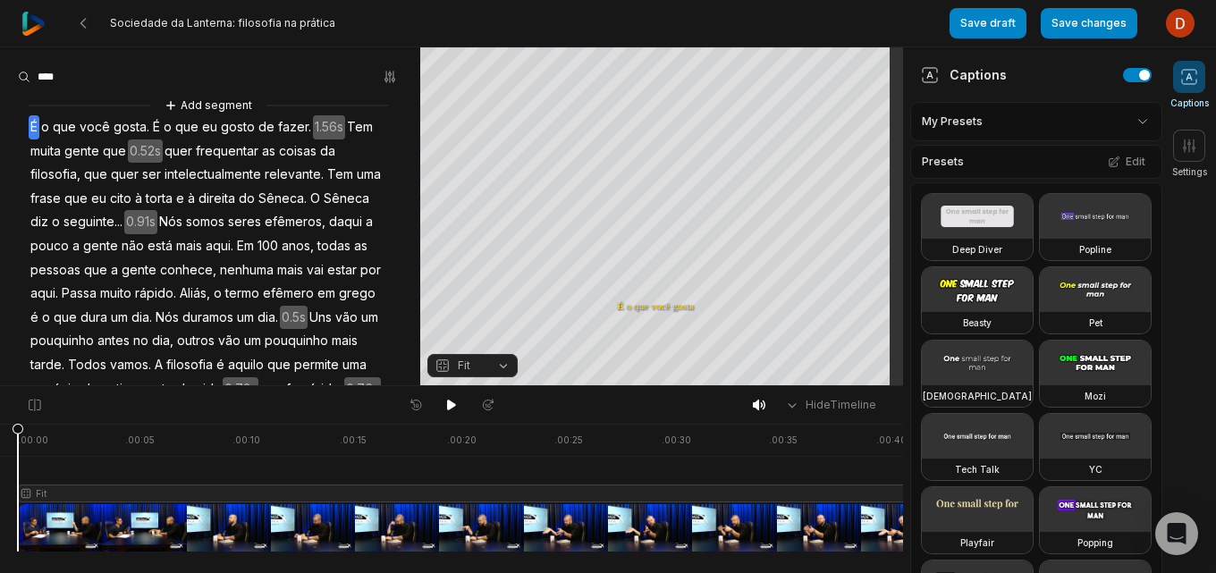
drag, startPoint x: 21, startPoint y: 437, endPoint x: 2, endPoint y: 449, distance: 22.9
click at [2, 449] on div ". 00:00 . 00:05 . 00:10 . 00:15 . 00:20 . 00:25 . 00:30 . 00:35 . 00:40 . 00:45…" at bounding box center [451, 498] width 903 height 149
click at [451, 403] on icon at bounding box center [451, 405] width 9 height 11
click at [451, 403] on icon at bounding box center [451, 405] width 14 height 14
click at [451, 403] on icon at bounding box center [451, 405] width 9 height 11
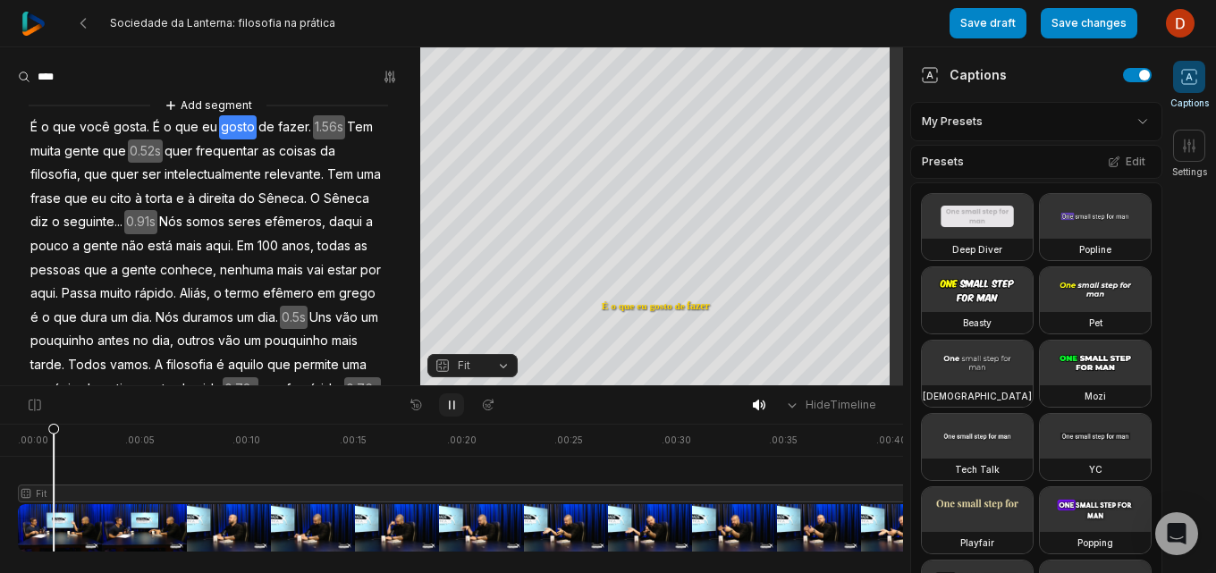
click at [451, 403] on icon at bounding box center [451, 405] width 14 height 14
drag, startPoint x: 58, startPoint y: 428, endPoint x: 39, endPoint y: 450, distance: 28.5
click at [39, 450] on icon at bounding box center [39, 492] width 11 height 136
click at [81, 530] on div at bounding box center [889, 488] width 1742 height 128
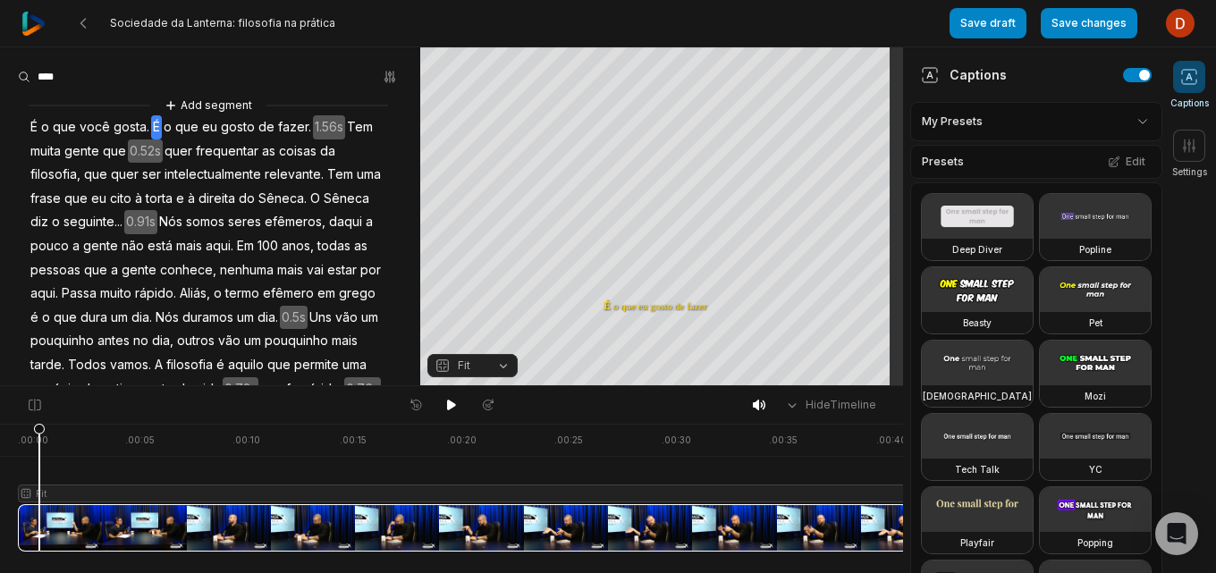
drag, startPoint x: 86, startPoint y: 429, endPoint x: 39, endPoint y: 466, distance: 59.2
click at [39, 466] on icon at bounding box center [39, 492] width 11 height 136
click at [34, 409] on icon at bounding box center [35, 405] width 16 height 14
